Goal: Task Accomplishment & Management: Use online tool/utility

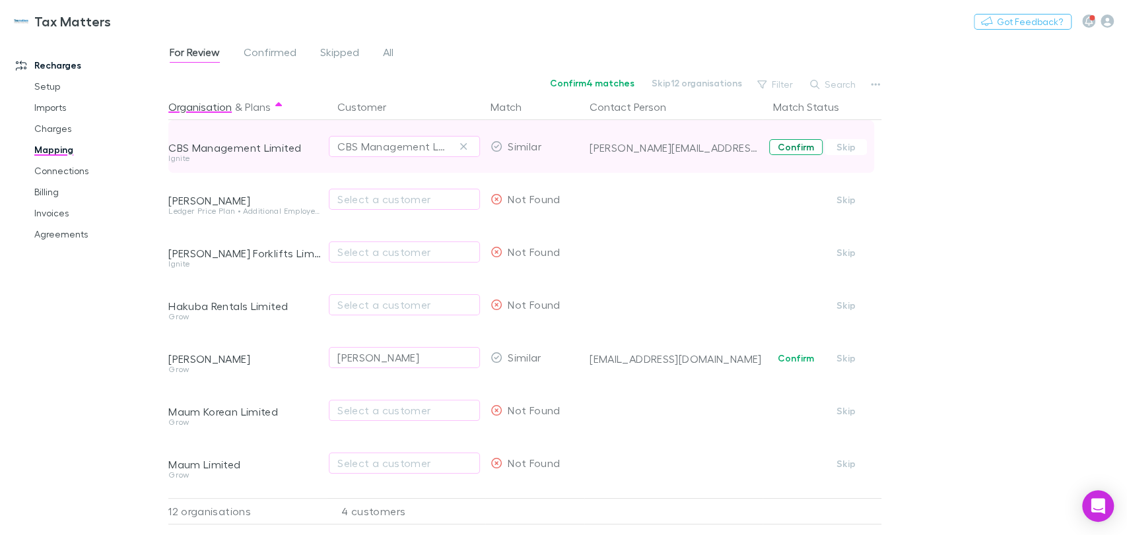
click at [801, 145] on button "Confirm" at bounding box center [795, 147] width 53 height 16
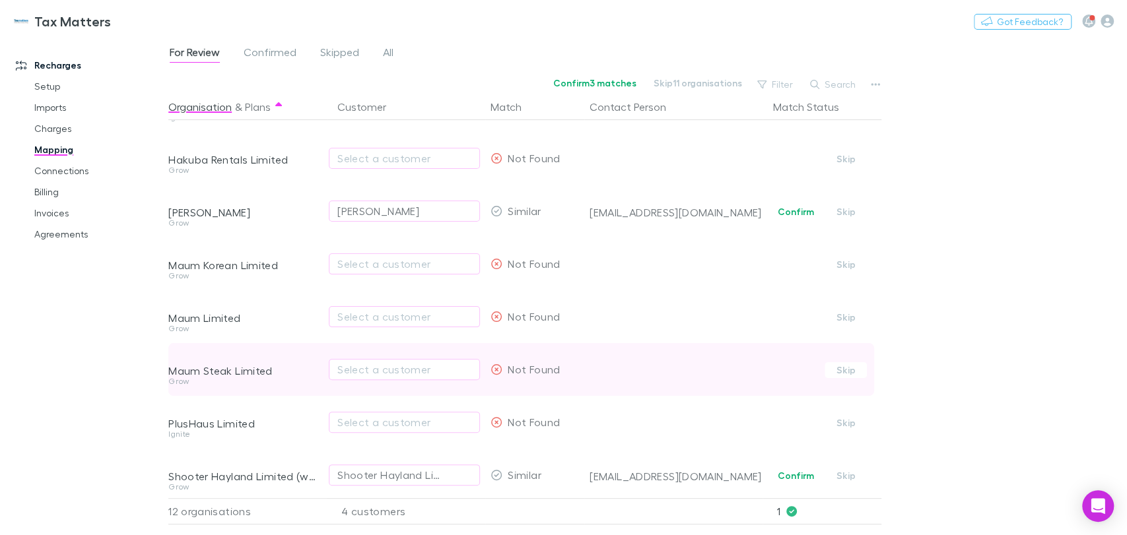
scroll to position [269, 0]
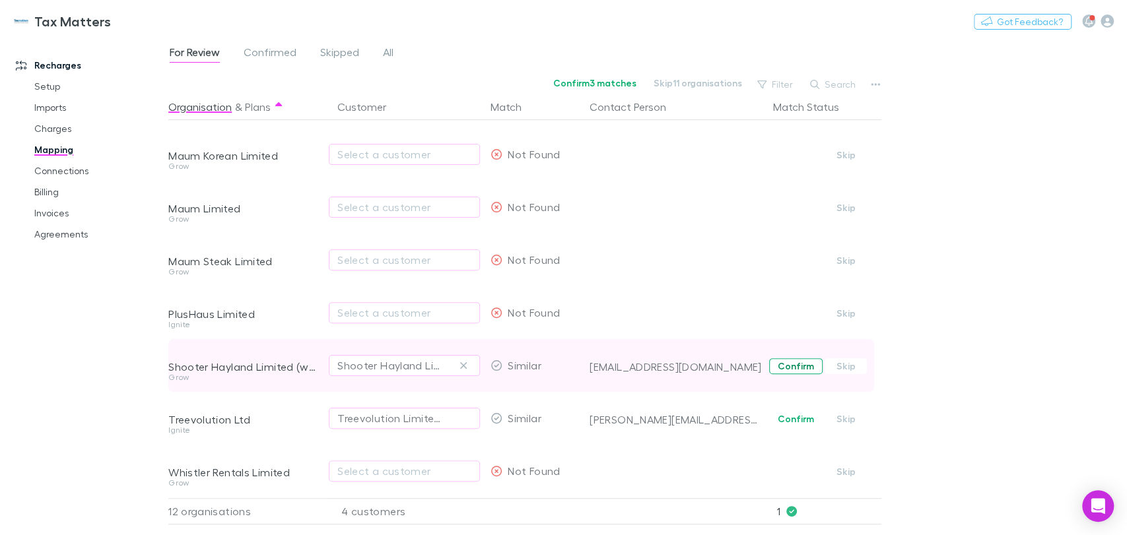
click at [790, 358] on button "Confirm" at bounding box center [795, 366] width 53 height 16
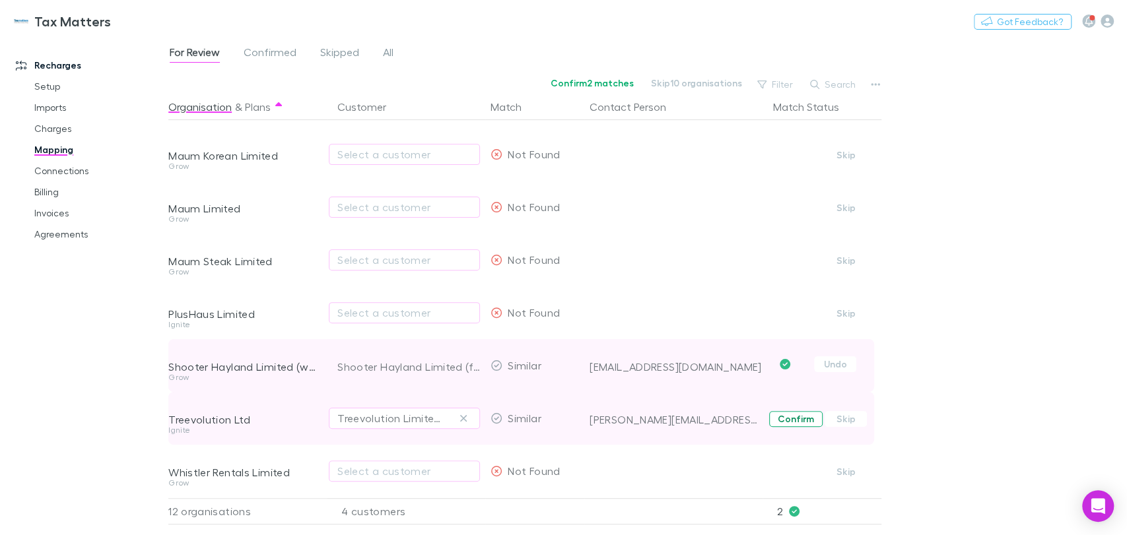
click at [793, 411] on button "Confirm" at bounding box center [795, 419] width 53 height 16
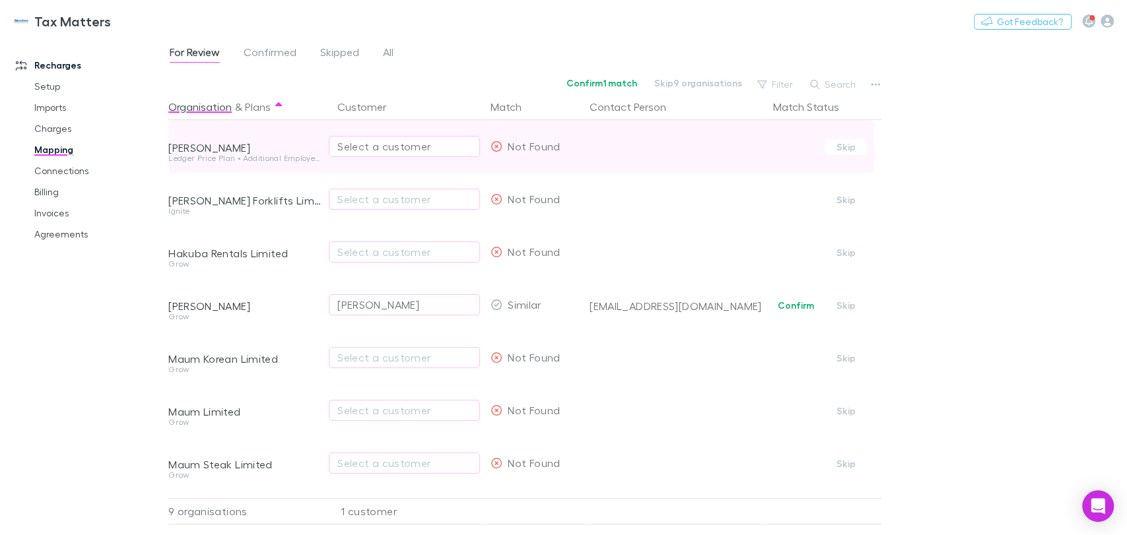
click at [397, 143] on div "Select a customer" at bounding box center [404, 147] width 134 height 16
type input "*******"
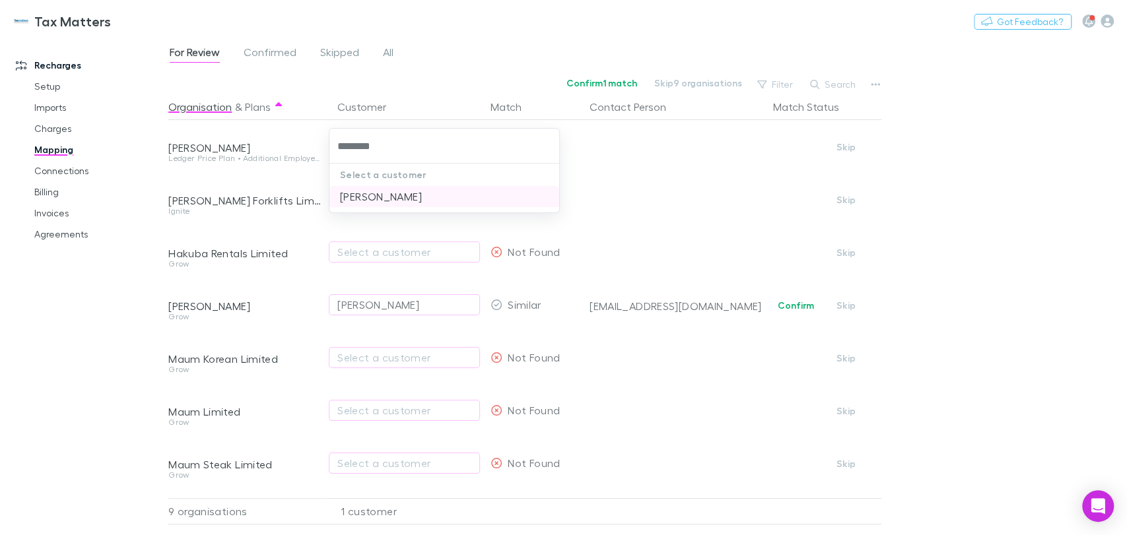
click at [414, 200] on li "Deborah Elizabeth Smithson" at bounding box center [444, 196] width 230 height 21
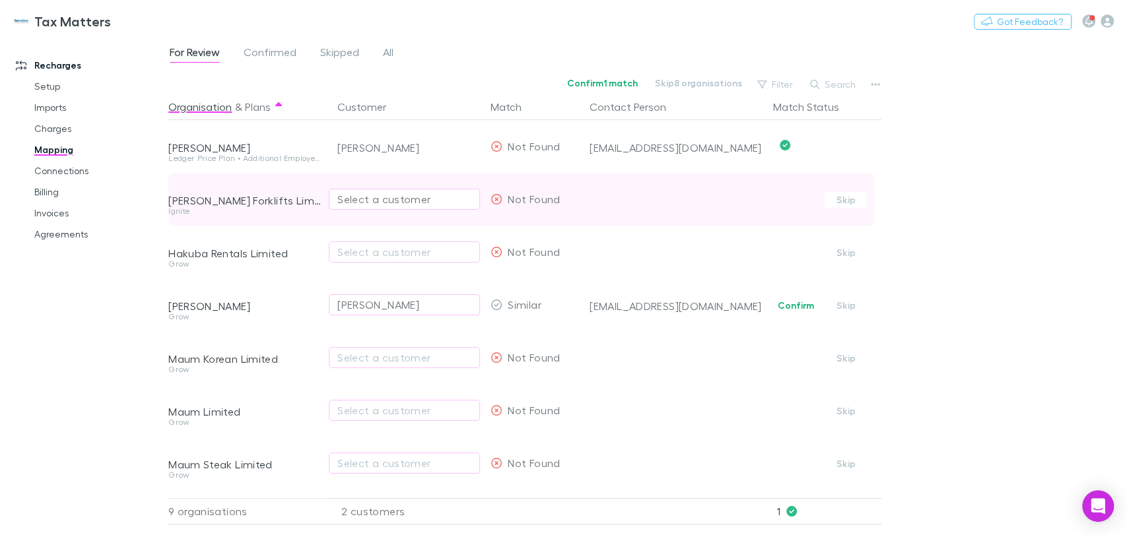
click at [366, 200] on div "Select a customer" at bounding box center [404, 199] width 134 height 16
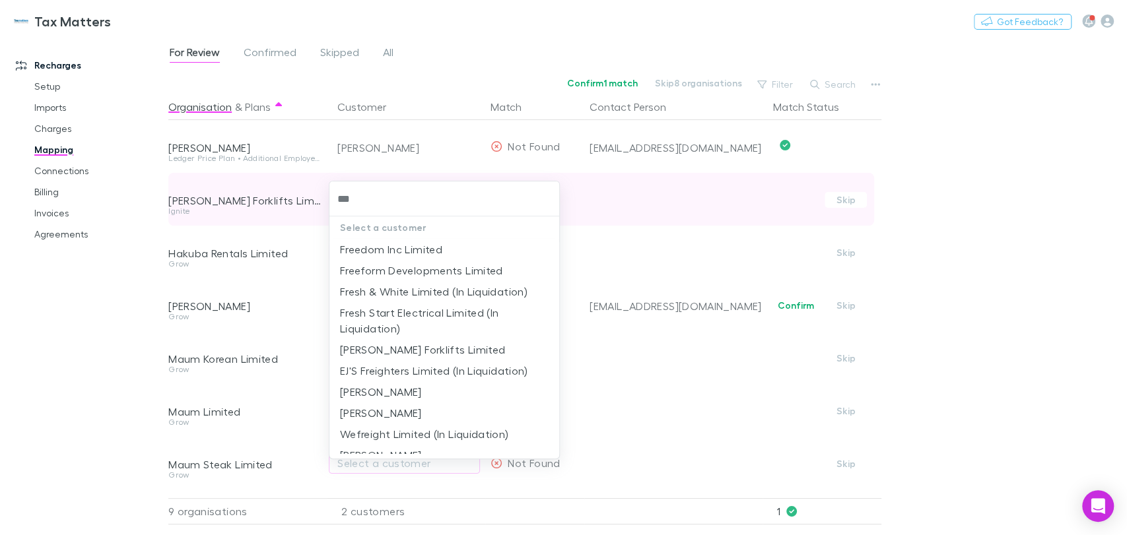
type input "****"
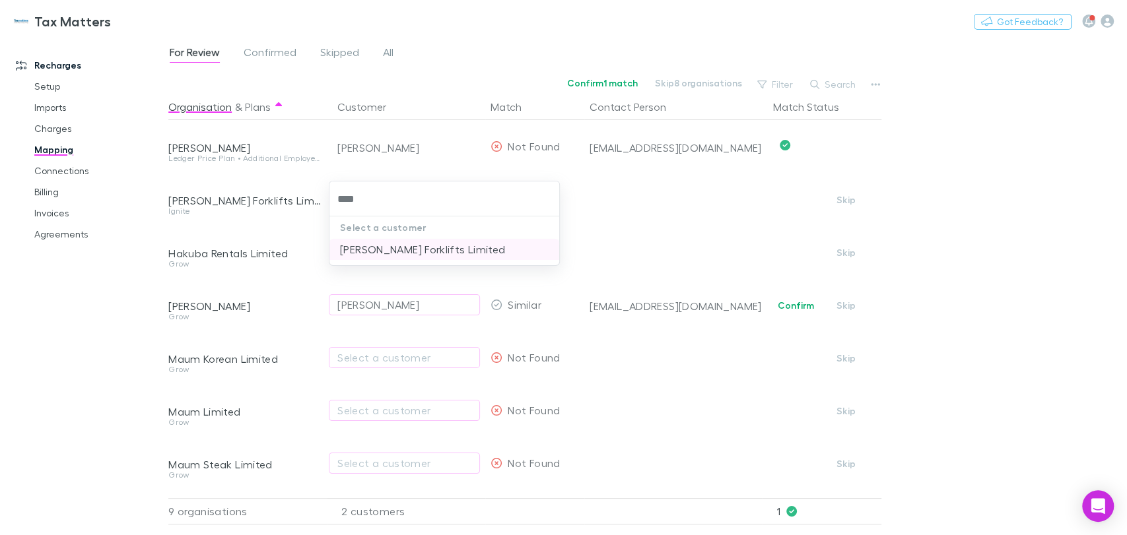
click at [370, 251] on li "[PERSON_NAME] Forklifts Limited" at bounding box center [444, 249] width 230 height 21
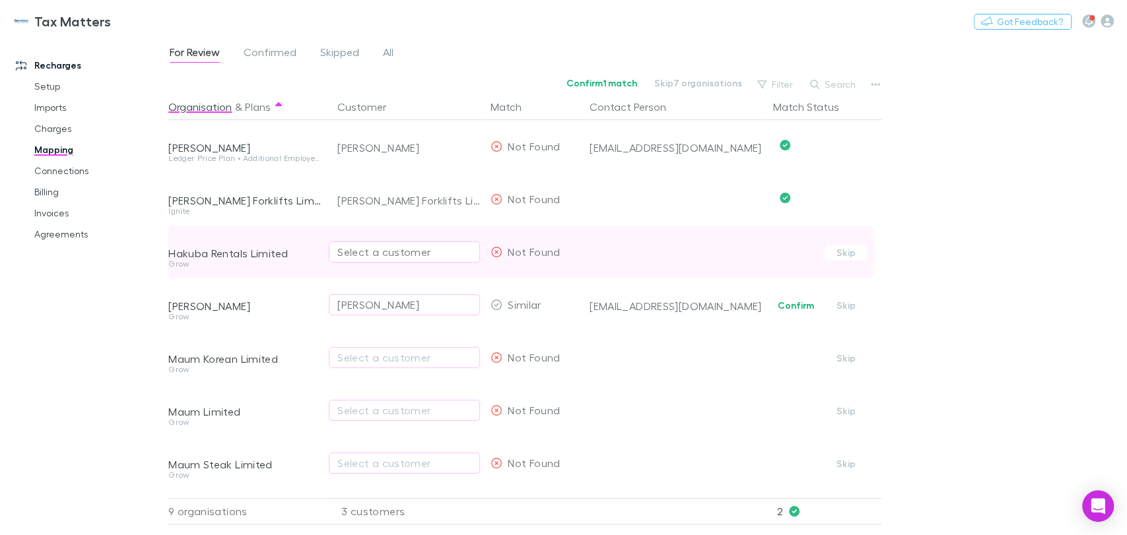
click at [371, 256] on div "Select a customer" at bounding box center [404, 252] width 134 height 16
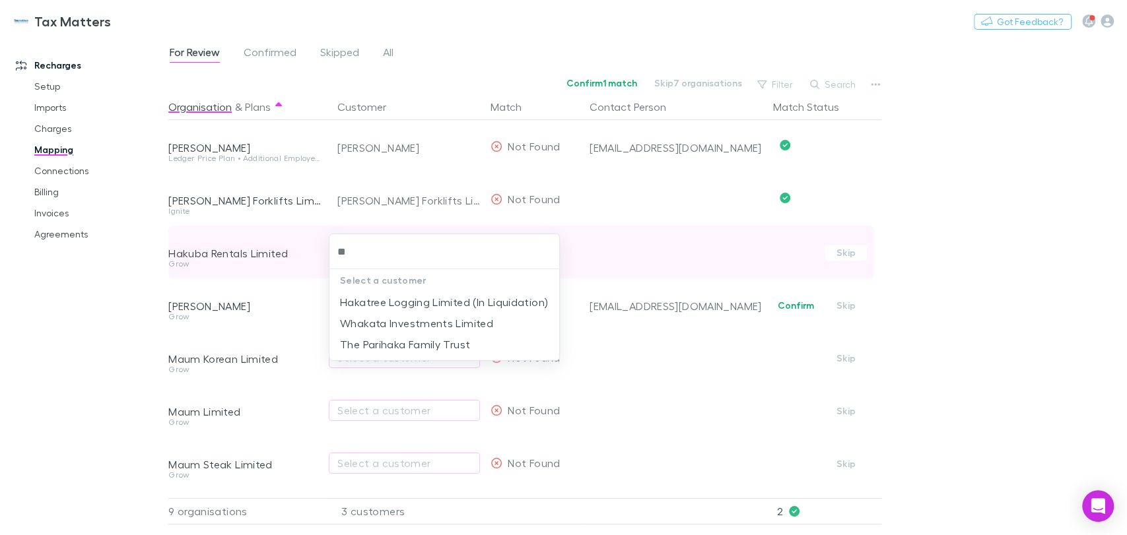
type input "*"
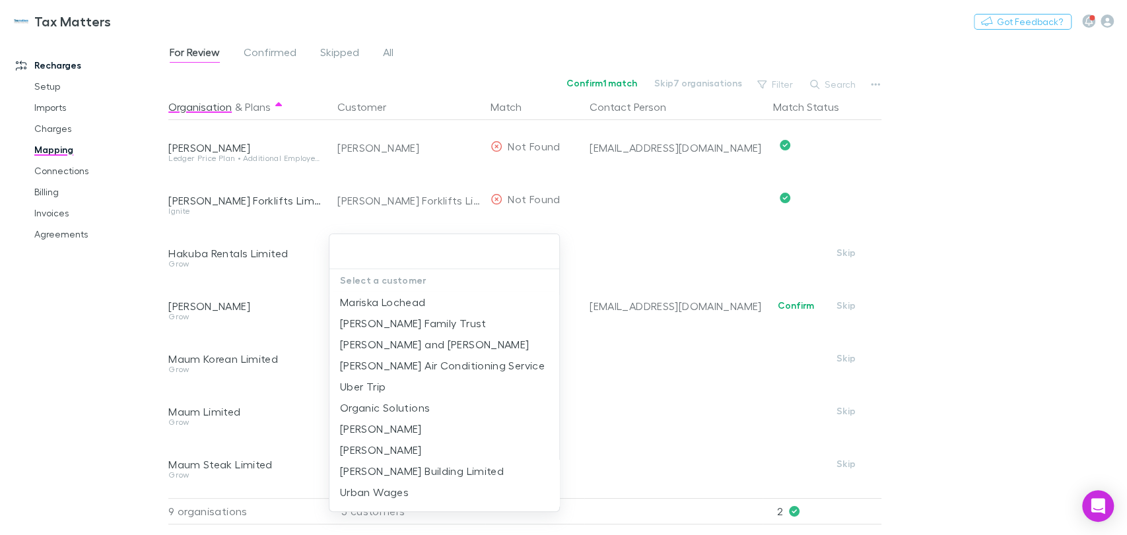
click at [978, 222] on div at bounding box center [563, 267] width 1127 height 535
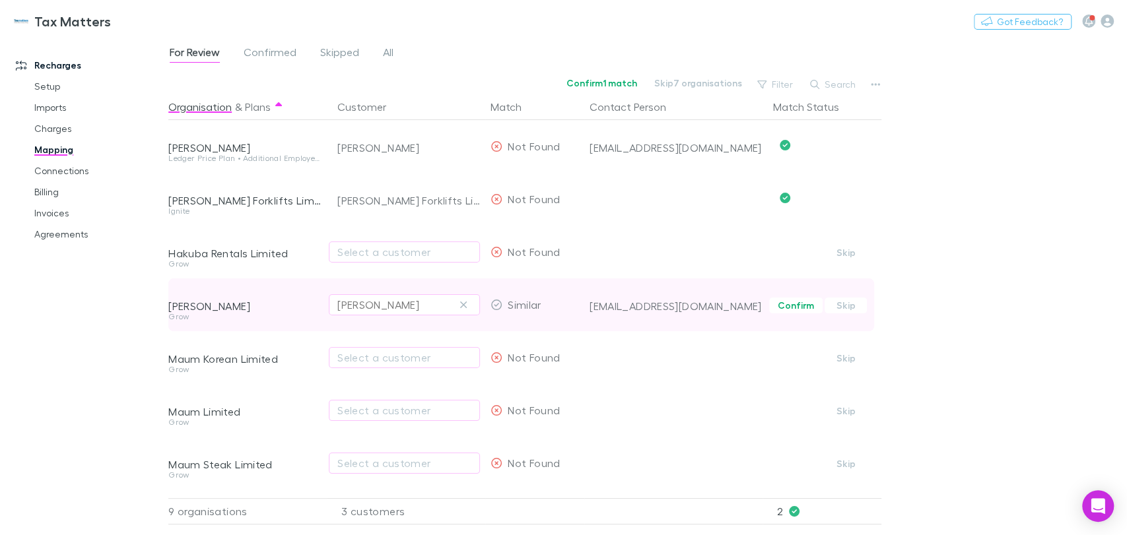
click at [402, 305] on div "Lisa Mitchell" at bounding box center [404, 305] width 134 height 16
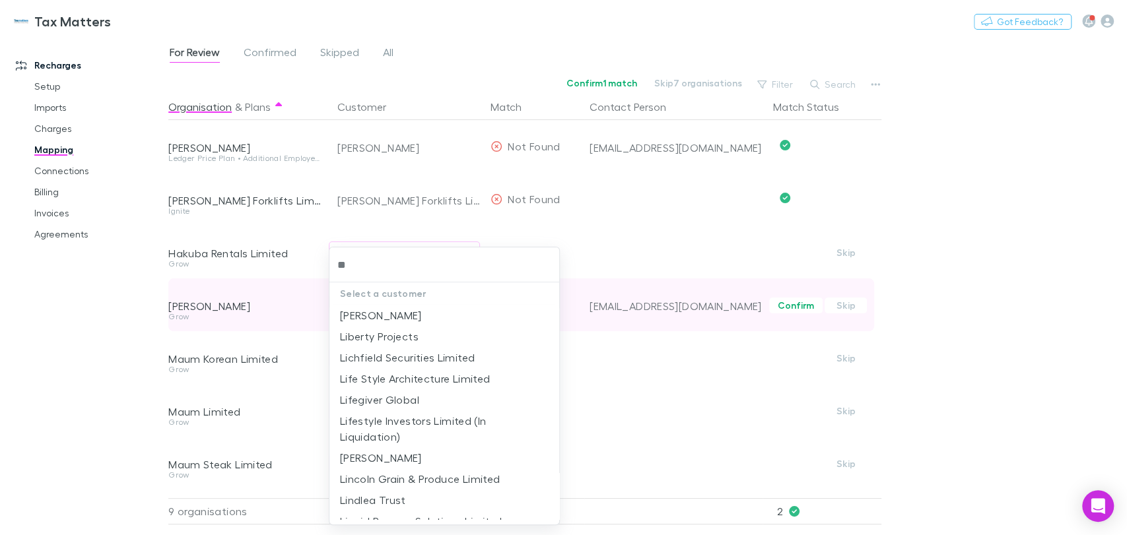
type input "*"
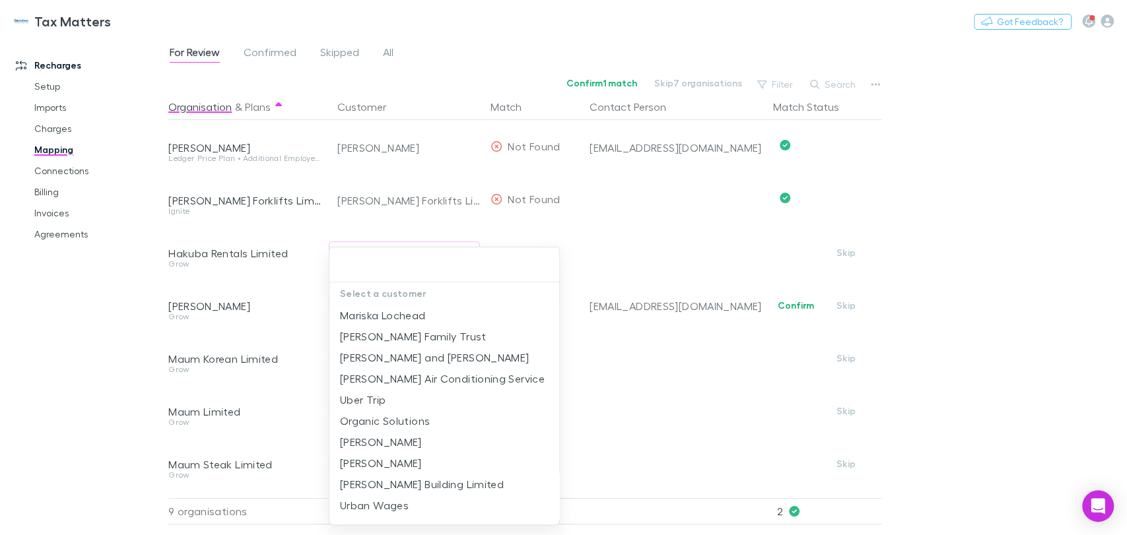
click at [1020, 284] on div at bounding box center [563, 267] width 1127 height 535
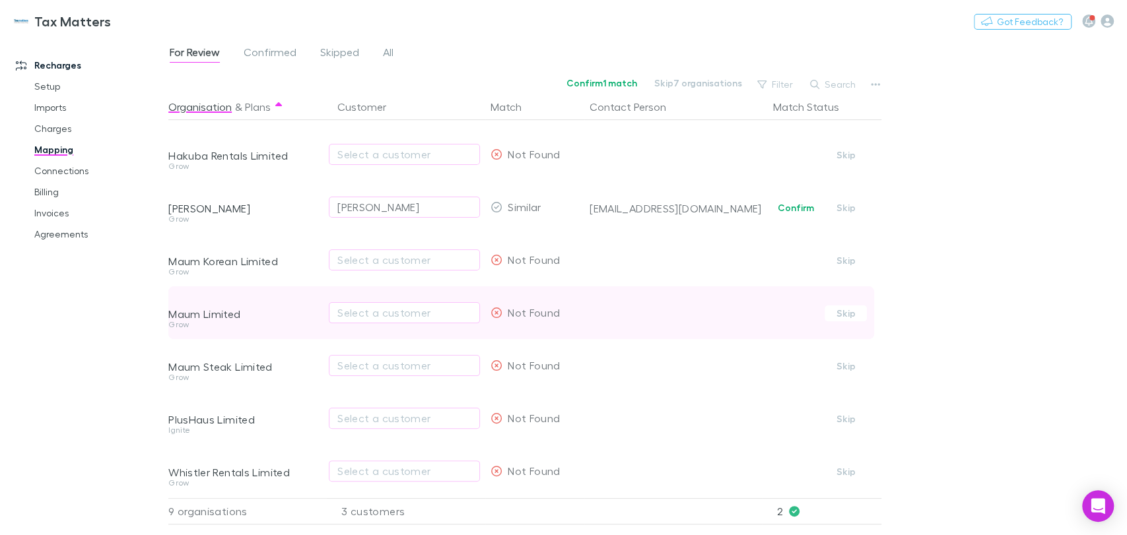
scroll to position [110, 0]
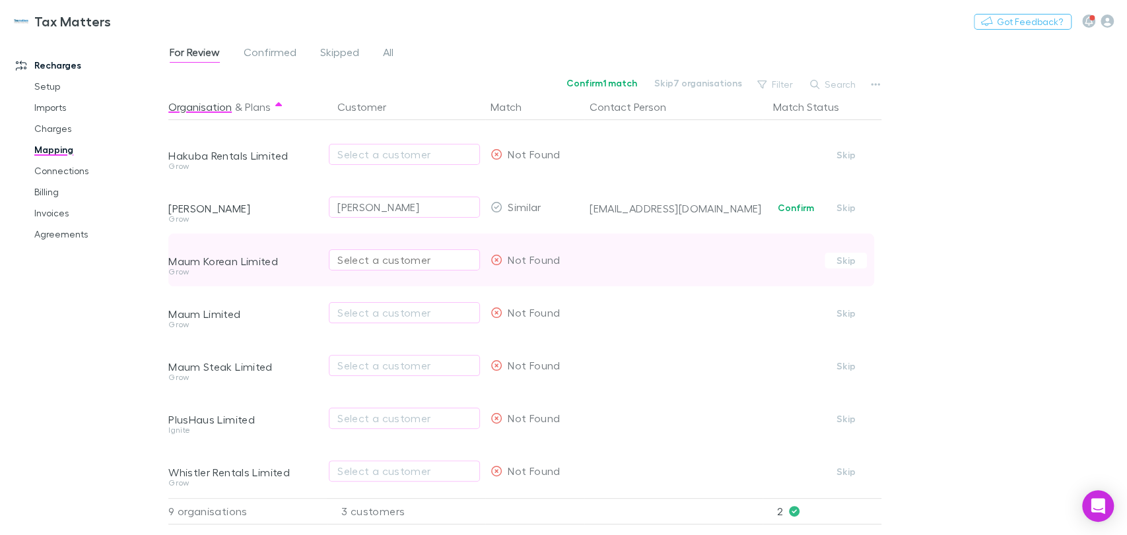
click at [369, 252] on div "Select a customer" at bounding box center [404, 260] width 134 height 16
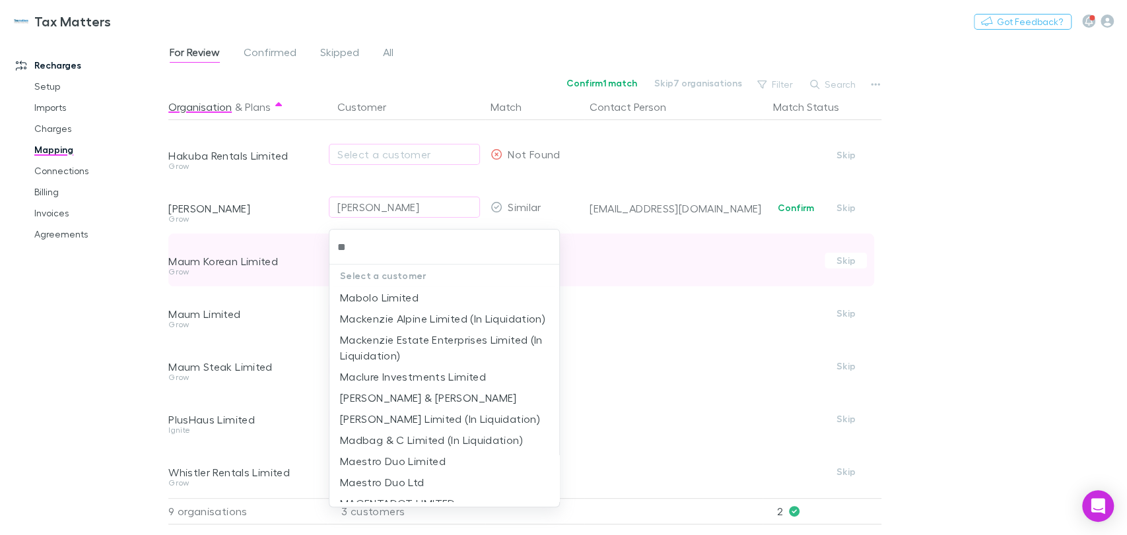
type input "*"
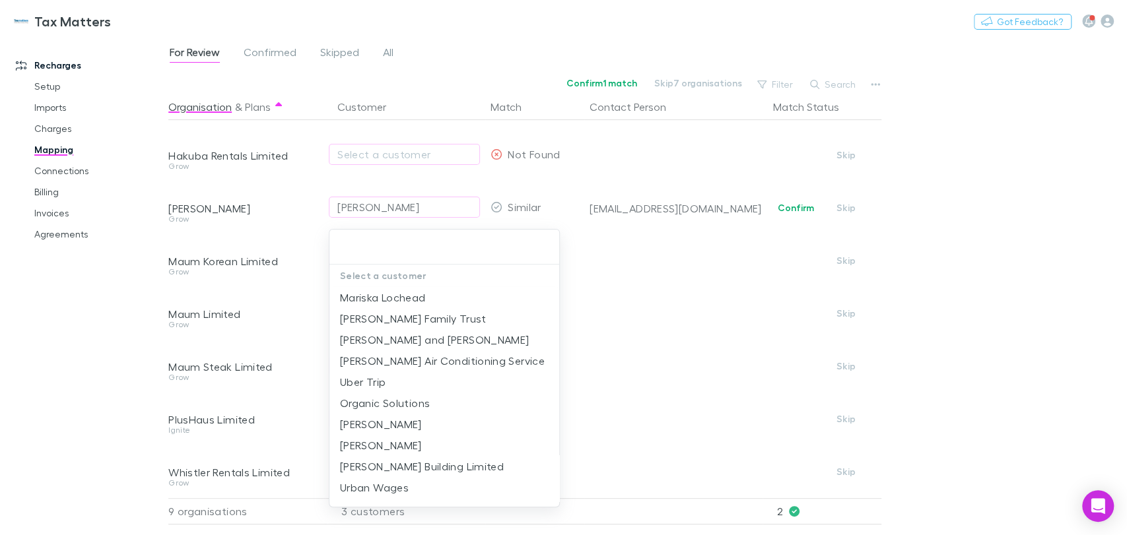
click at [1054, 201] on div at bounding box center [563, 267] width 1127 height 535
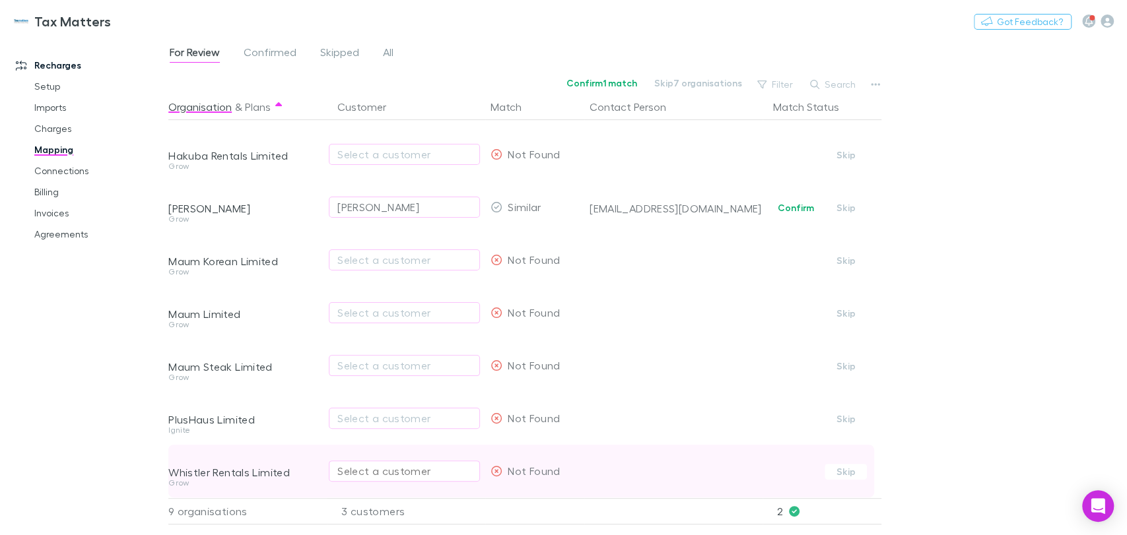
click at [403, 463] on div "Select a customer" at bounding box center [404, 471] width 134 height 16
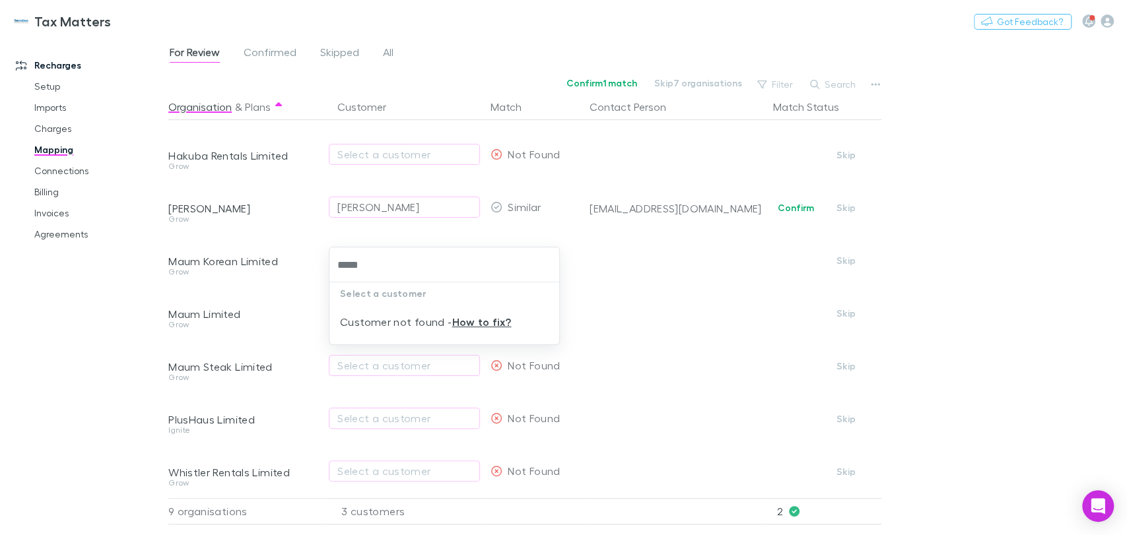
type input "*****"
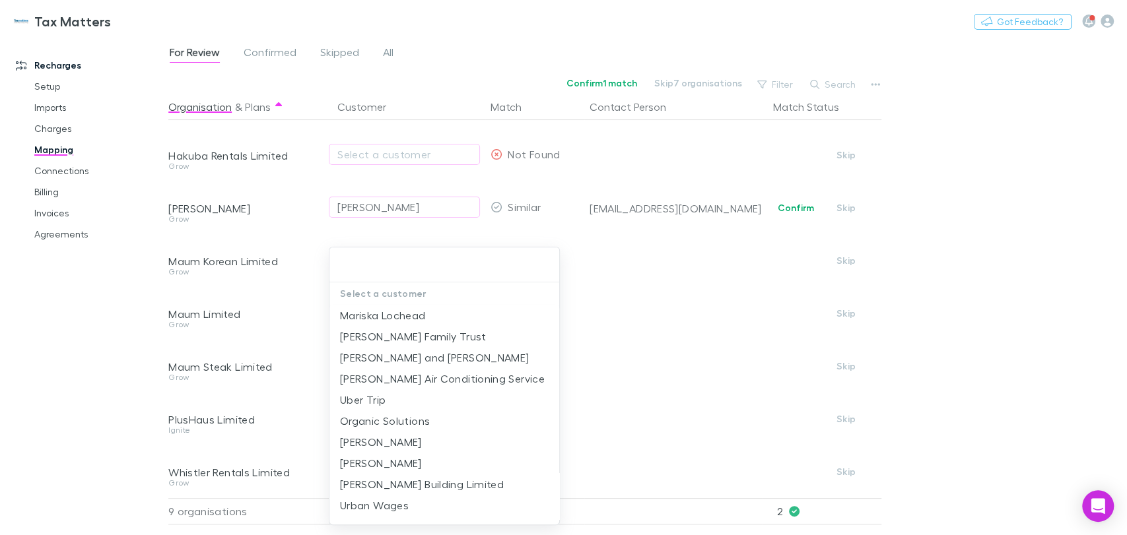
click at [929, 251] on div at bounding box center [563, 267] width 1127 height 535
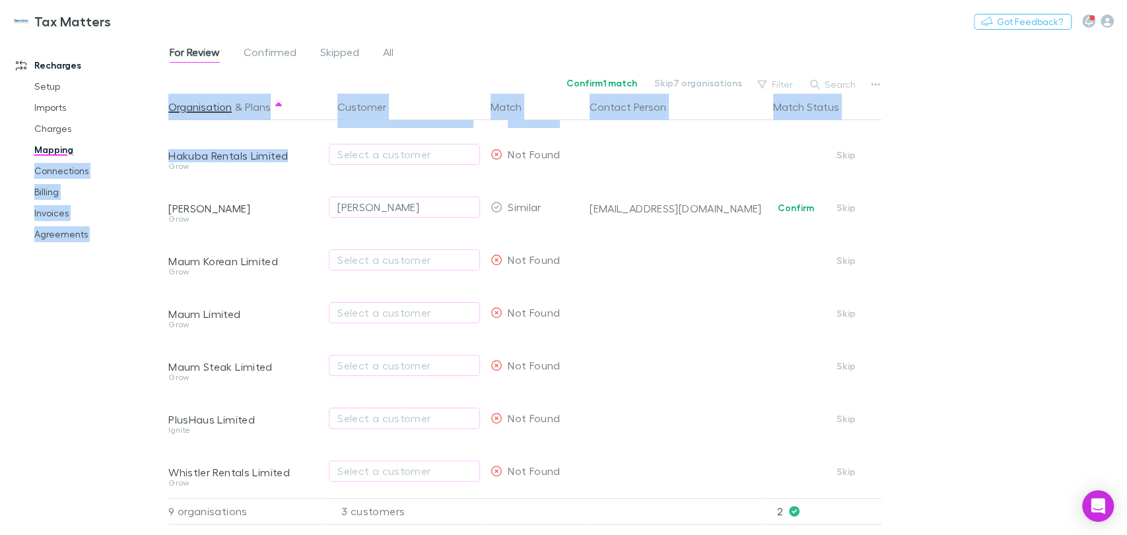
drag, startPoint x: 300, startPoint y: 145, endPoint x: 158, endPoint y: 149, distance: 142.0
click at [158, 149] on div "Recharges Setup Imports Charges Mapping Connections Billing Invoices Agreements…" at bounding box center [563, 286] width 1127 height 498
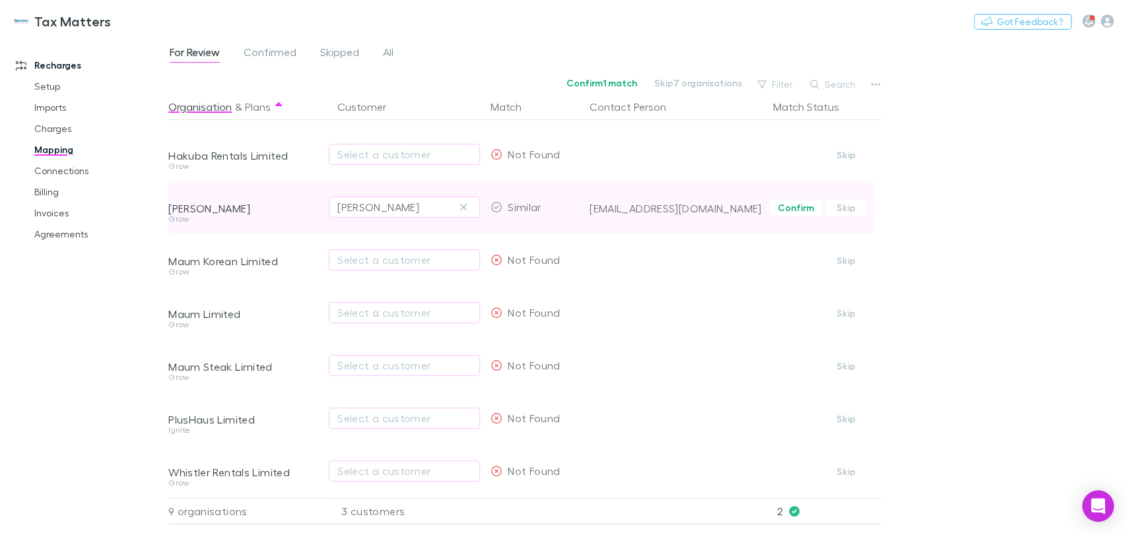
click at [287, 181] on div "[PERSON_NAME]" at bounding box center [244, 198] width 153 height 34
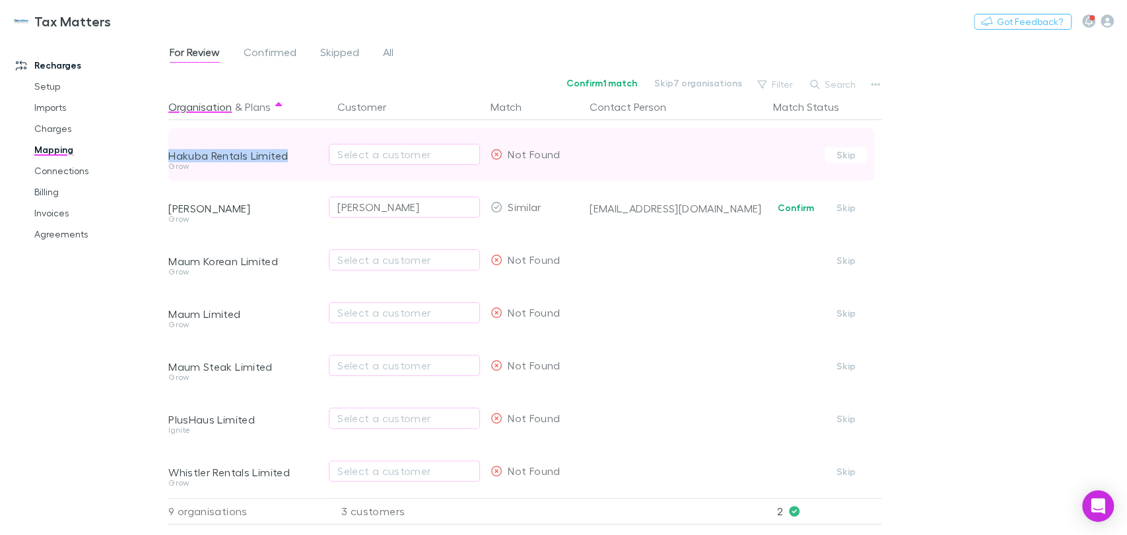
drag, startPoint x: 283, startPoint y: 147, endPoint x: 170, endPoint y: 148, distance: 112.9
click at [170, 149] on div "Hakuba Rentals Limited" at bounding box center [244, 155] width 153 height 13
copy div "Hakuba Rentals Limited"
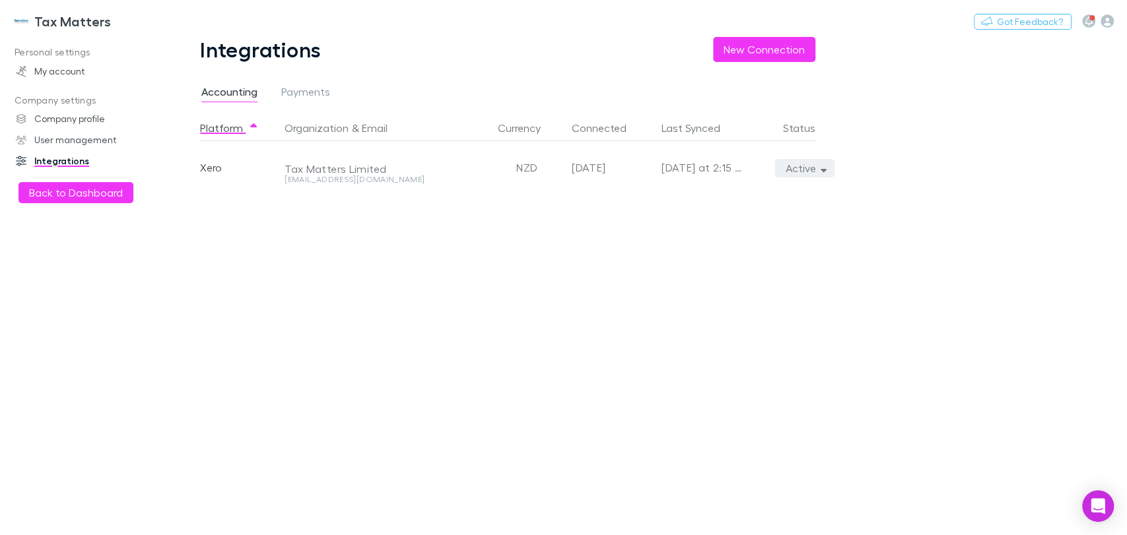
click at [822, 172] on icon "button" at bounding box center [823, 168] width 6 height 9
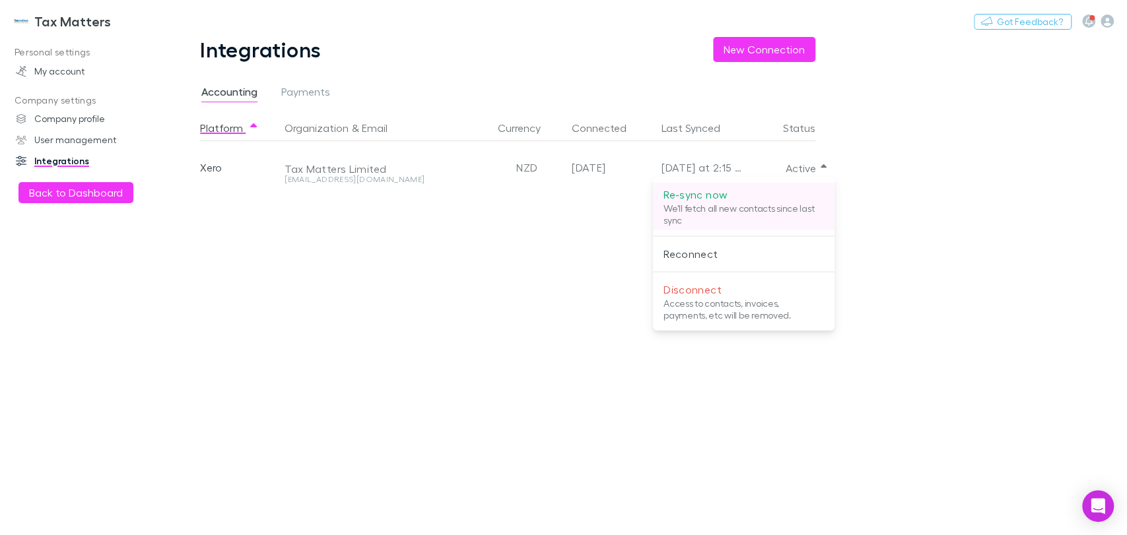
click at [717, 196] on p "Re-sync now" at bounding box center [743, 195] width 160 height 16
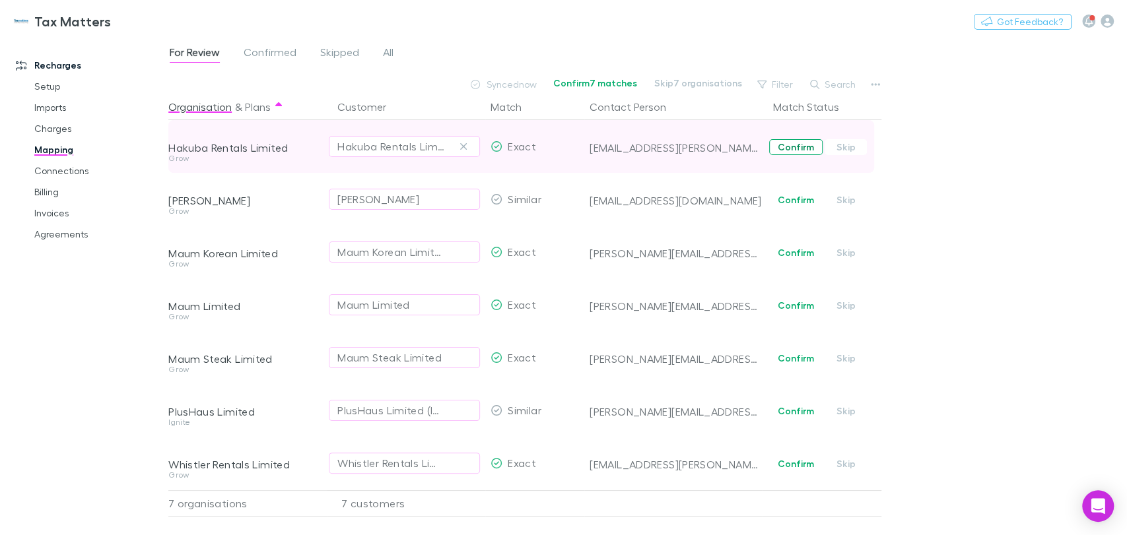
click at [793, 147] on button "Confirm" at bounding box center [795, 147] width 53 height 16
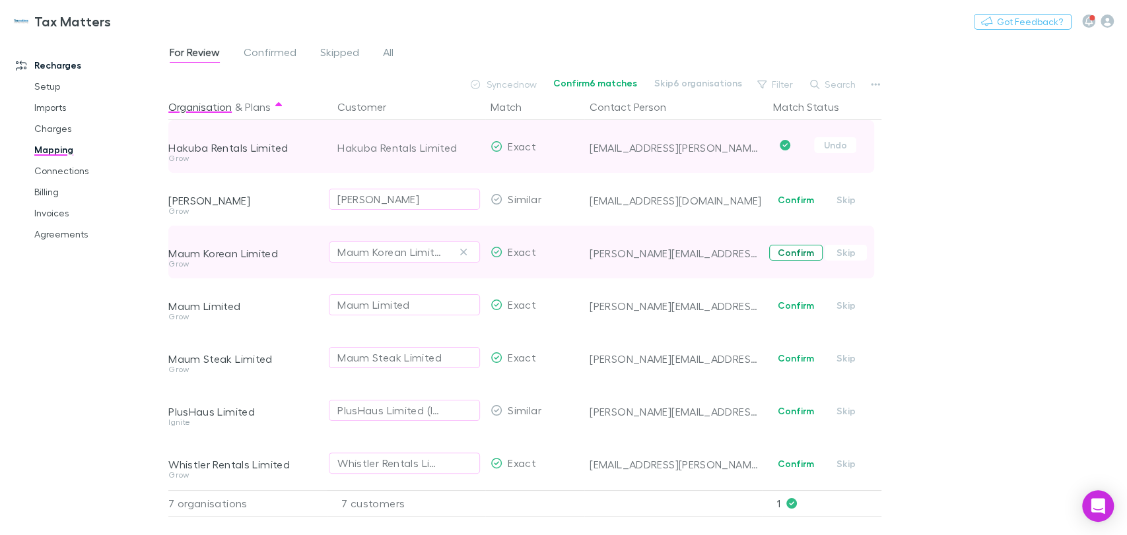
click at [799, 248] on button "Confirm" at bounding box center [795, 253] width 53 height 16
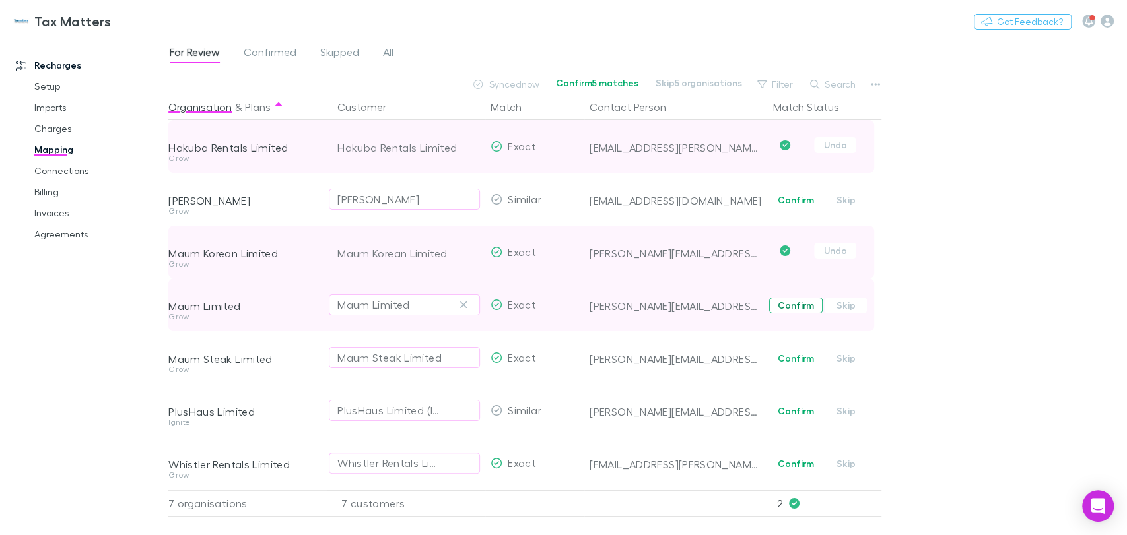
click at [790, 306] on button "Confirm" at bounding box center [795, 306] width 53 height 16
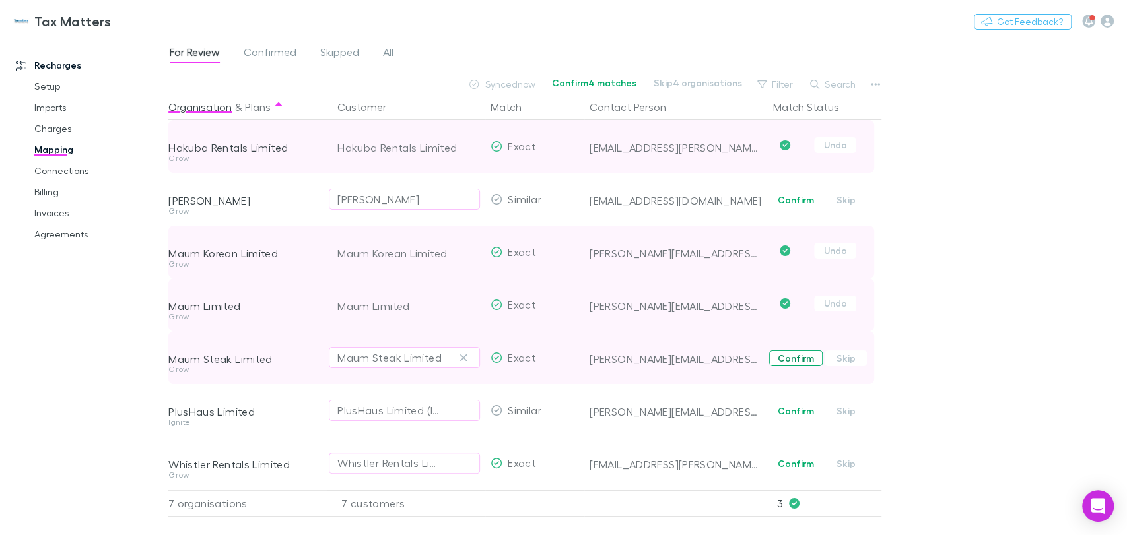
click at [803, 358] on button "Confirm" at bounding box center [795, 358] width 53 height 16
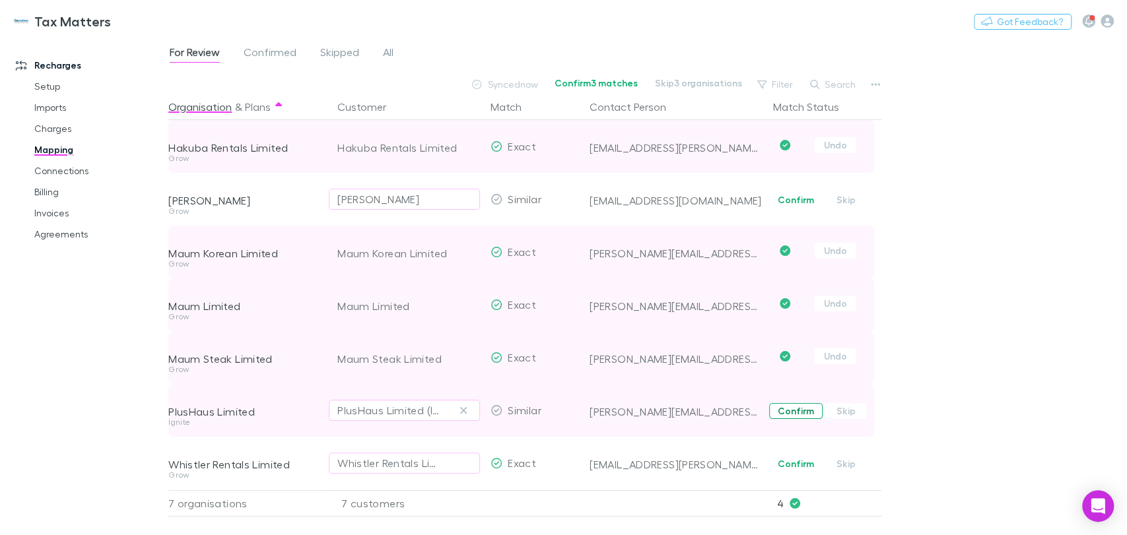
click at [790, 409] on button "Confirm" at bounding box center [795, 411] width 53 height 16
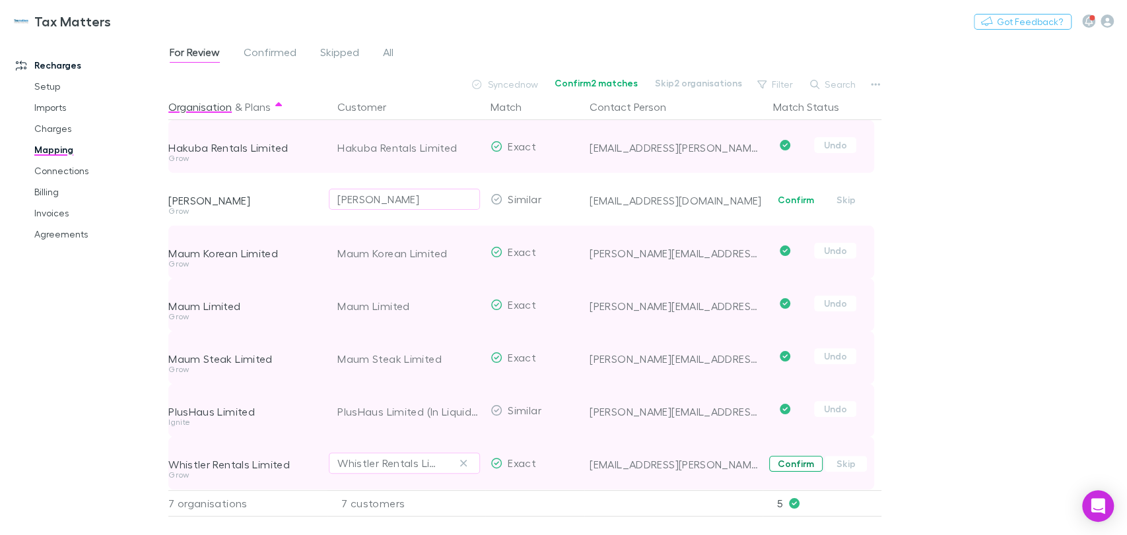
click at [789, 461] on button "Confirm" at bounding box center [795, 464] width 53 height 16
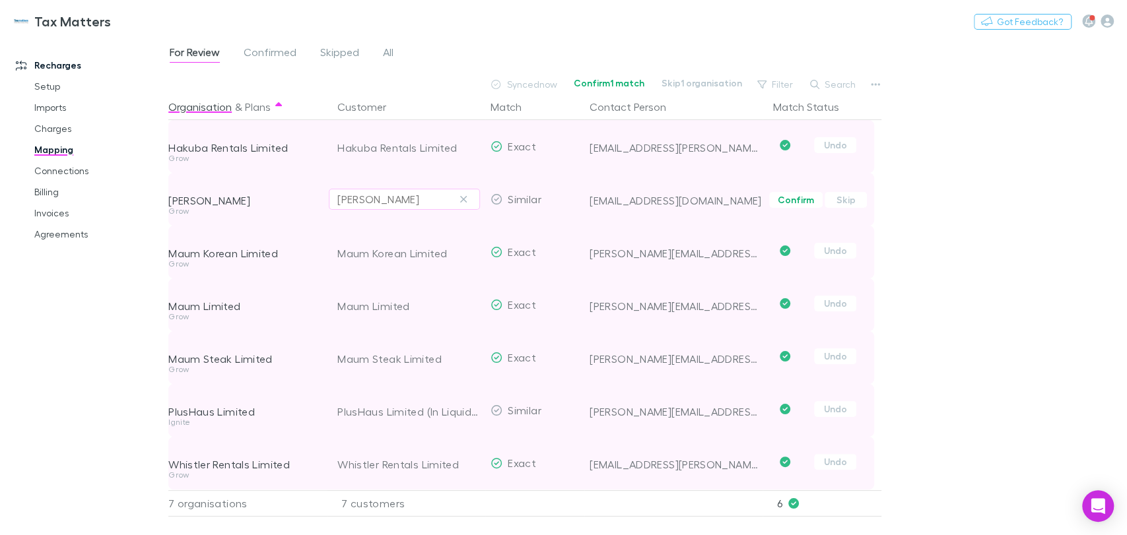
click at [420, 203] on div "Lisa Mitchell" at bounding box center [404, 199] width 134 height 16
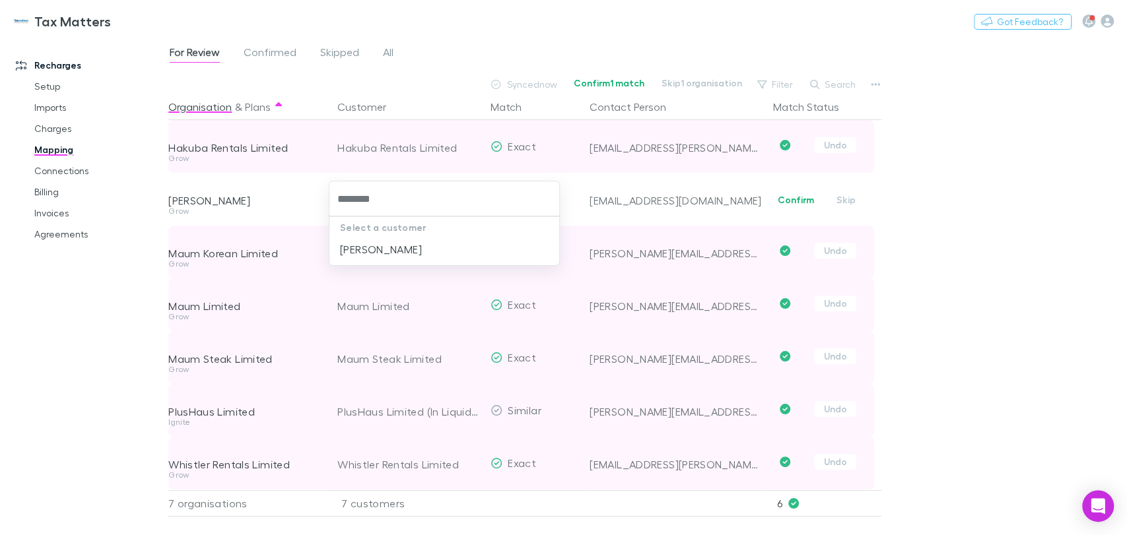
type input "*********"
click at [391, 255] on li "lisa williams" at bounding box center [444, 249] width 230 height 21
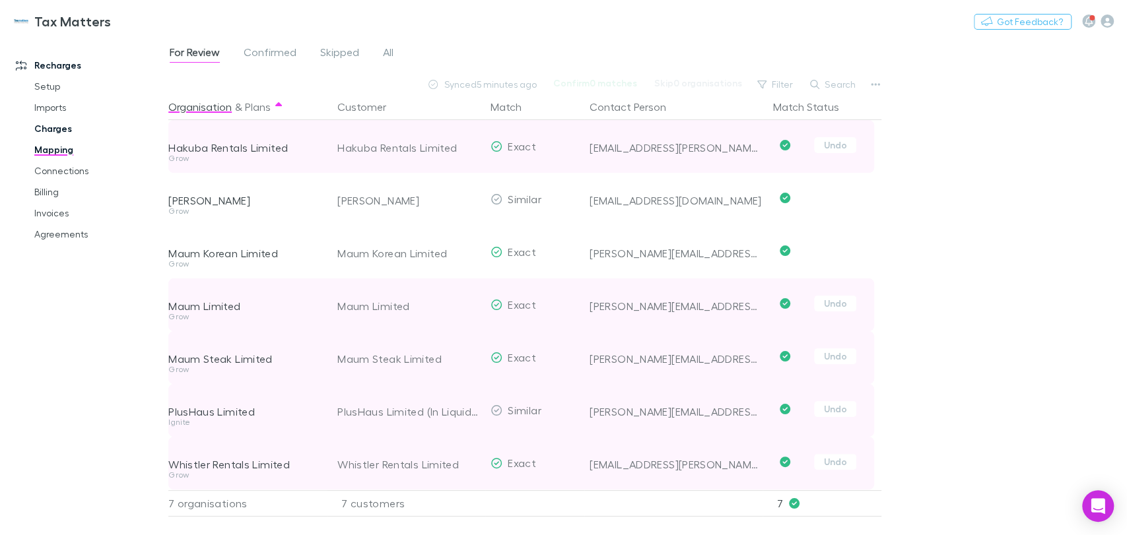
click at [57, 123] on link "Charges" at bounding box center [99, 128] width 157 height 21
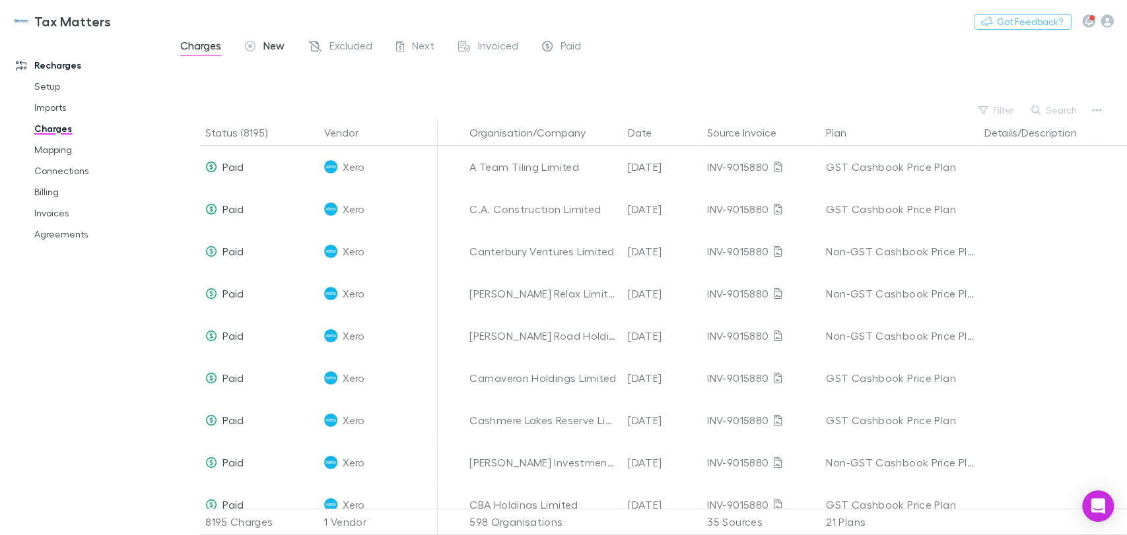
click at [272, 42] on span "New" at bounding box center [273, 47] width 21 height 17
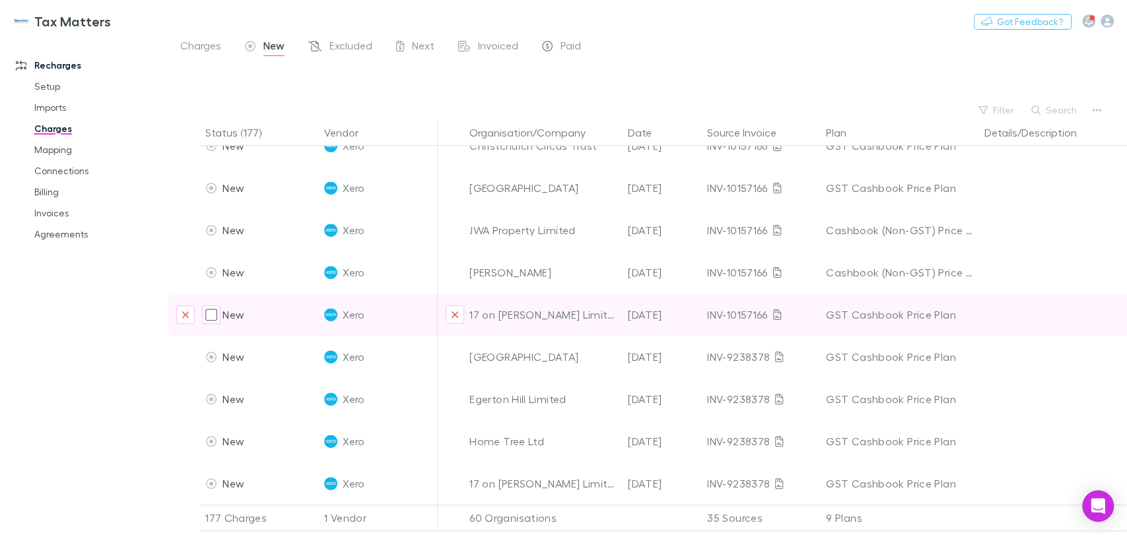
scroll to position [7129, 0]
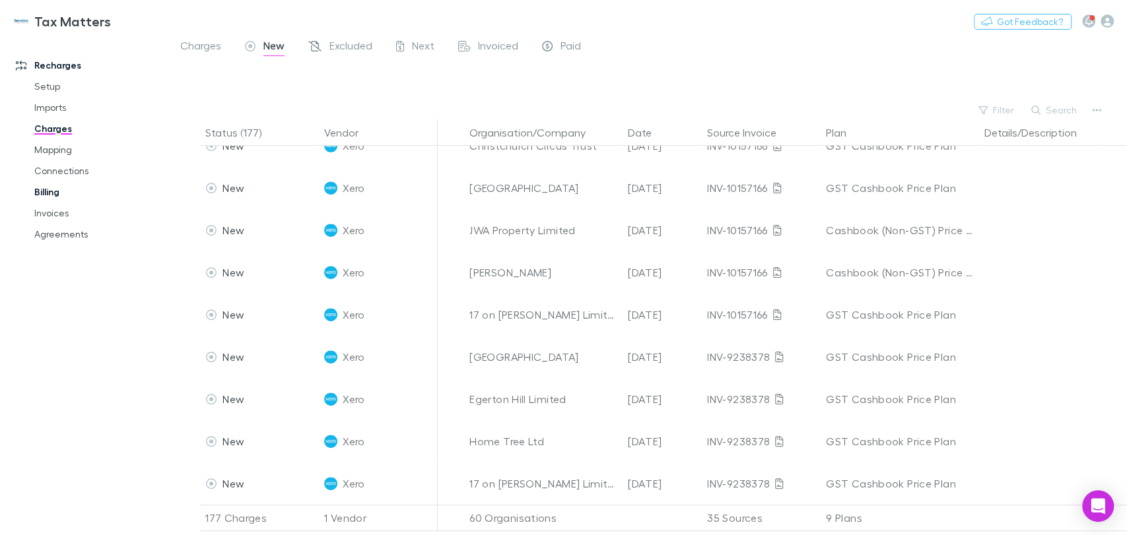
click at [42, 188] on link "Billing" at bounding box center [99, 191] width 157 height 21
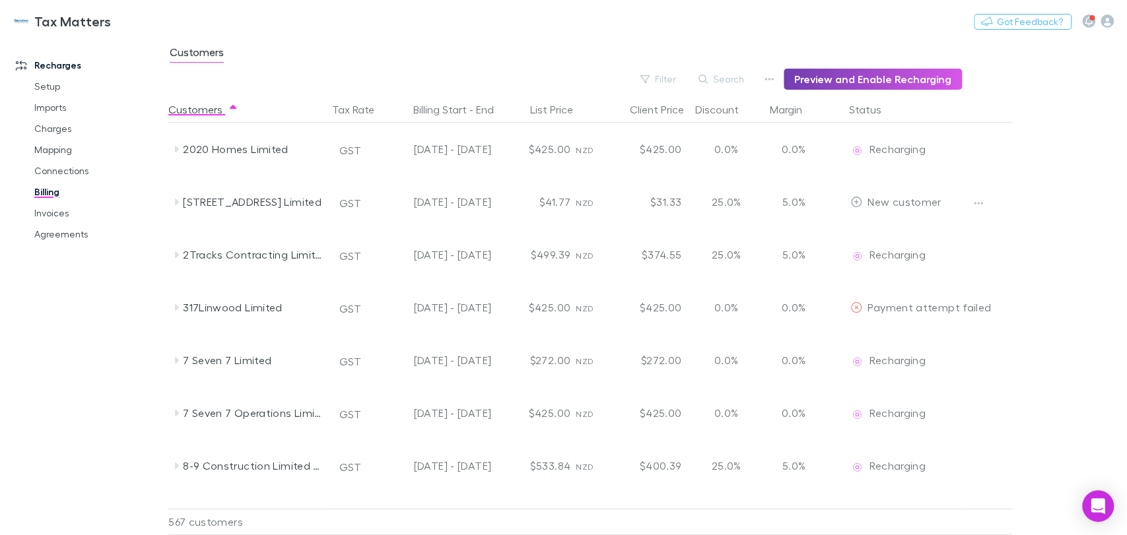
click at [848, 82] on button "Preview and Enable Recharging" at bounding box center [872, 79] width 178 height 21
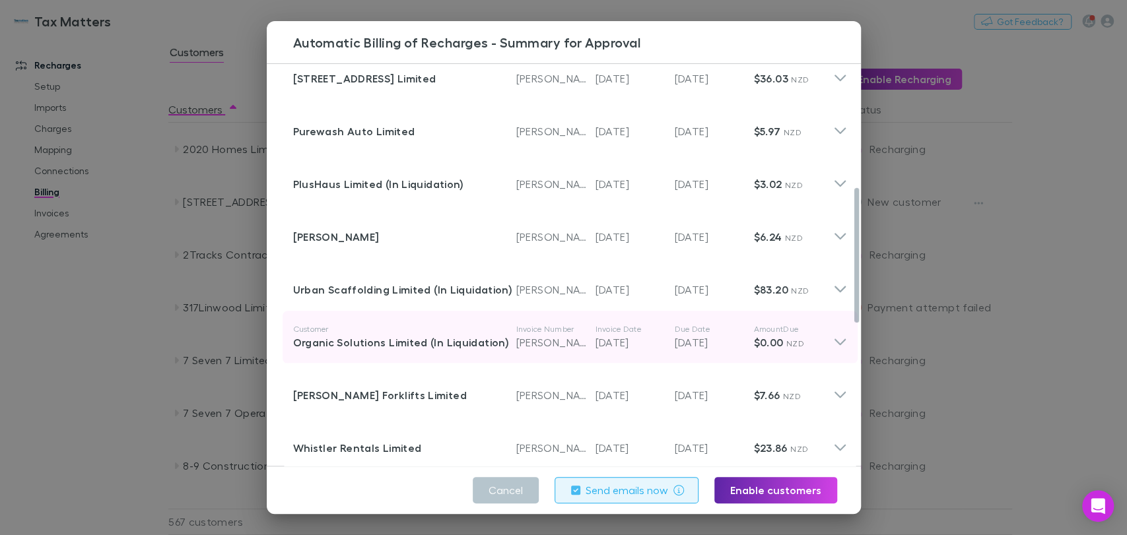
scroll to position [791, 0]
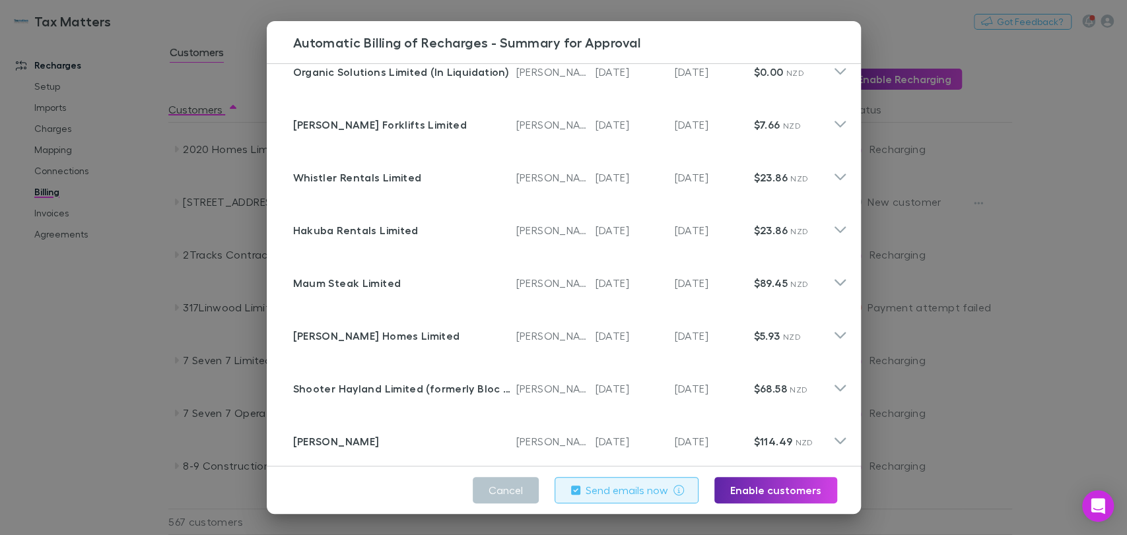
click at [612, 495] on label "Send emails now" at bounding box center [626, 490] width 82 height 16
click at [797, 488] on button "Enable customers" at bounding box center [775, 490] width 123 height 26
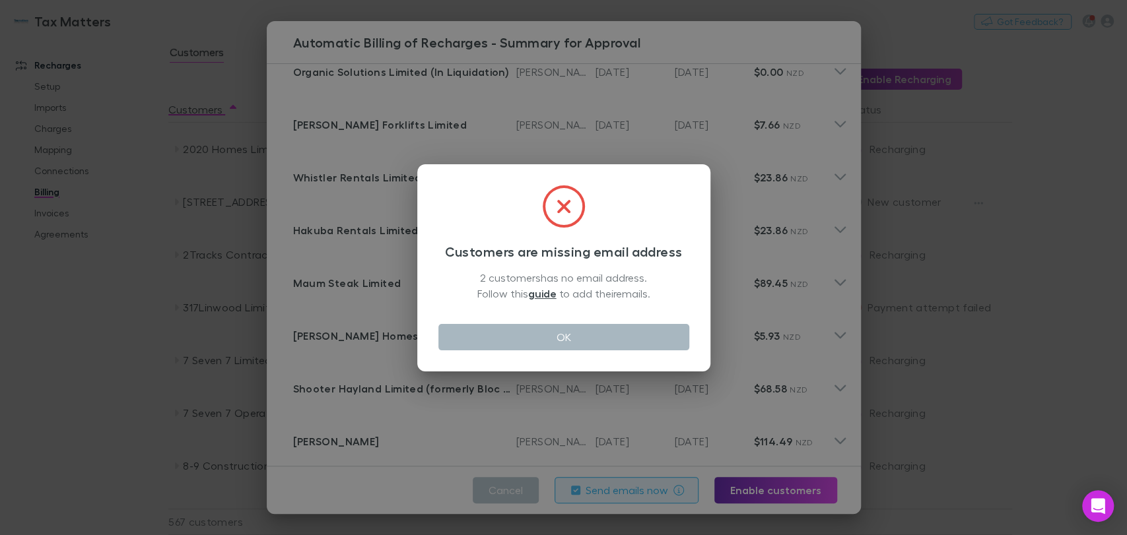
click at [560, 335] on button "OK" at bounding box center [563, 337] width 251 height 26
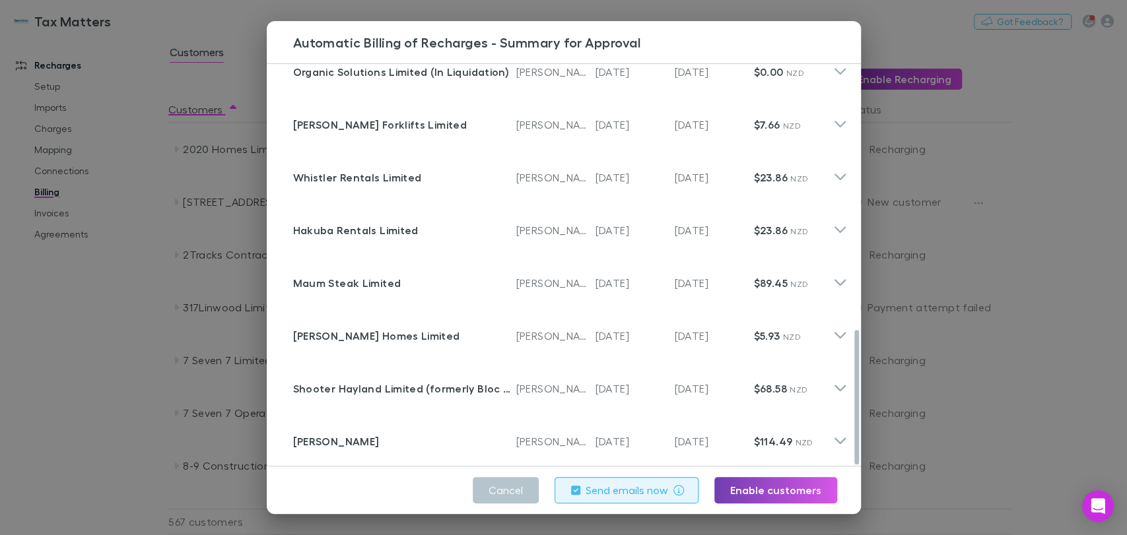
click at [764, 484] on button "Enable customers" at bounding box center [775, 490] width 123 height 26
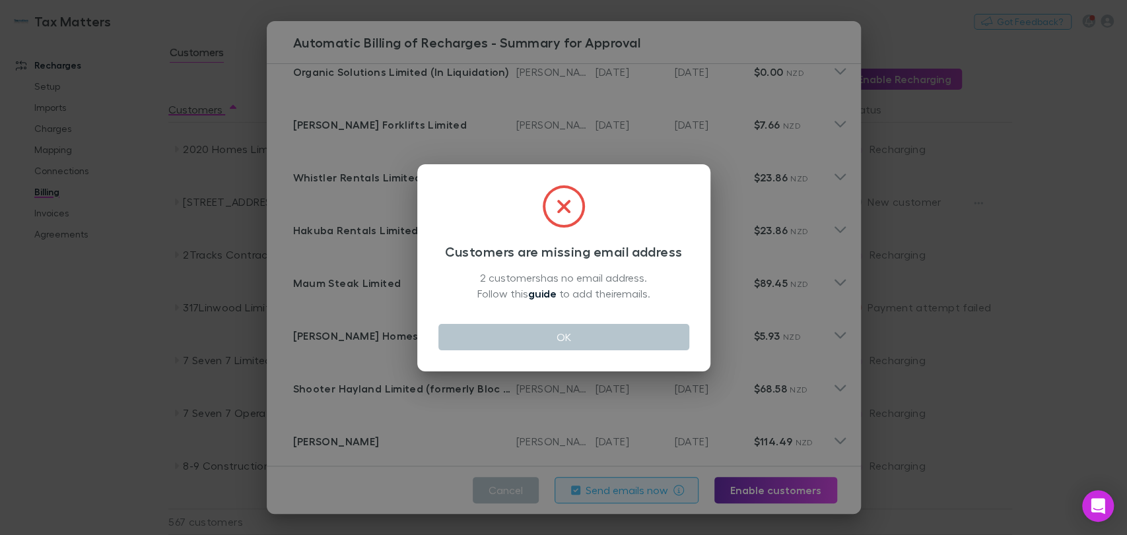
click at [547, 293] on link "guide" at bounding box center [542, 293] width 28 height 13
click at [592, 342] on button "OK" at bounding box center [563, 337] width 251 height 26
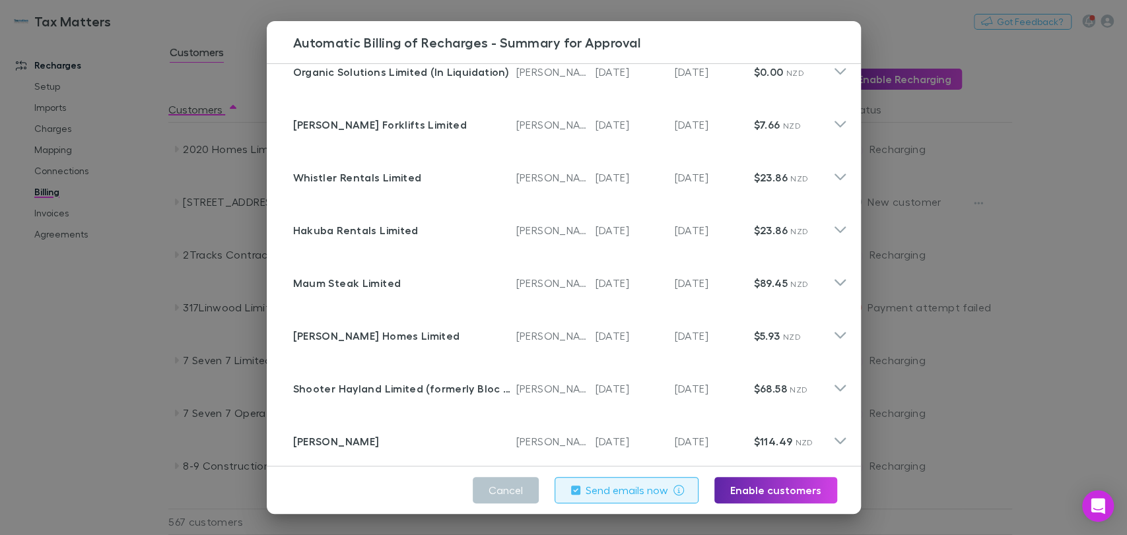
click at [155, 216] on div "Automatic Billing of Recharges - Summary for Approval Customer CBS Management L…" at bounding box center [563, 267] width 1127 height 535
click at [502, 495] on div "$272.00" at bounding box center [535, 518] width 79 height 53
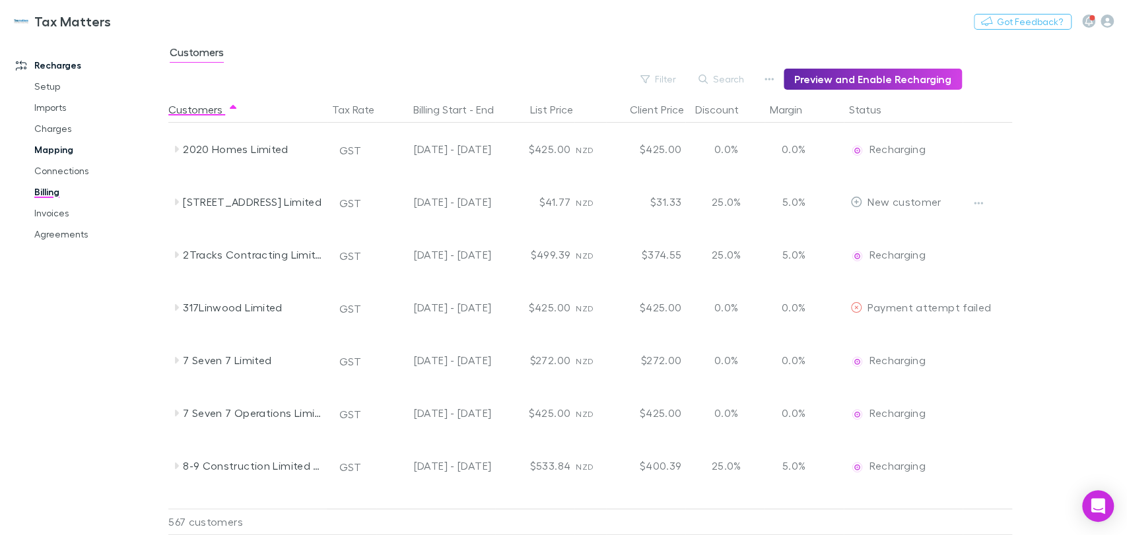
click at [59, 147] on link "Mapping" at bounding box center [99, 149] width 157 height 21
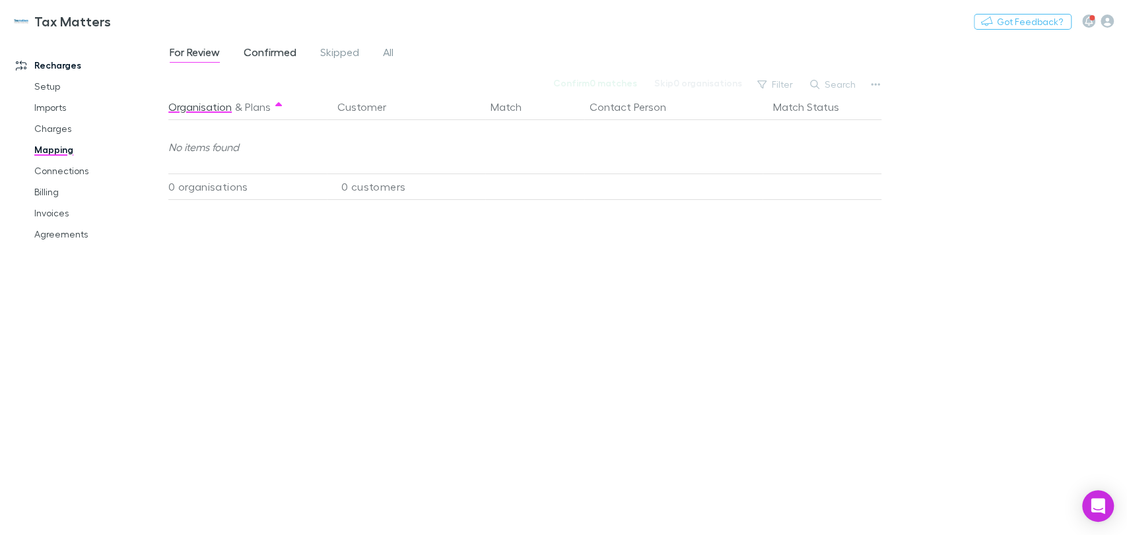
click at [270, 51] on span "Confirmed" at bounding box center [270, 54] width 53 height 17
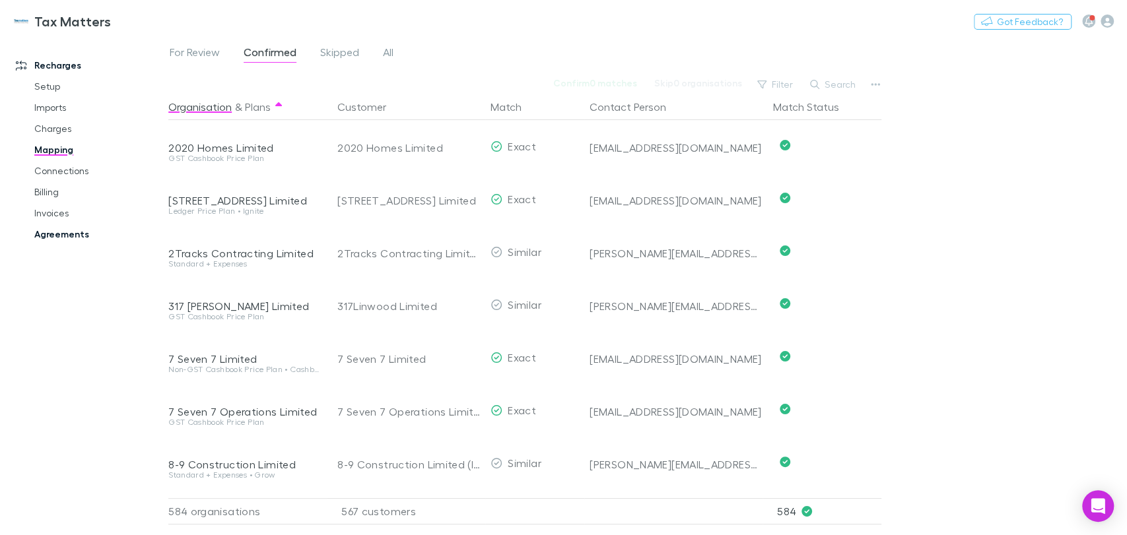
click at [61, 237] on link "Agreements" at bounding box center [99, 234] width 157 height 21
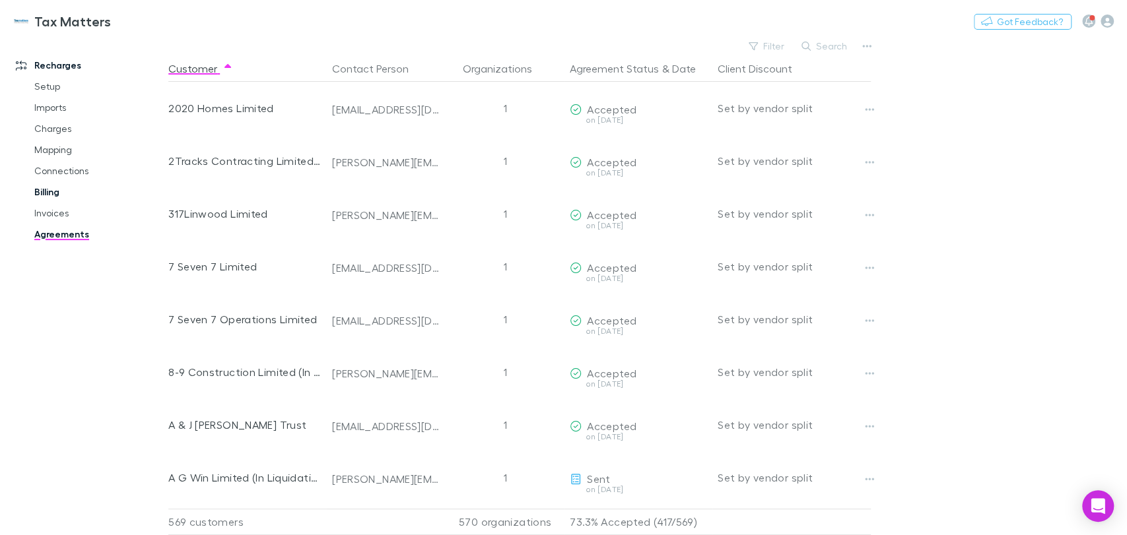
click at [46, 193] on link "Billing" at bounding box center [99, 191] width 157 height 21
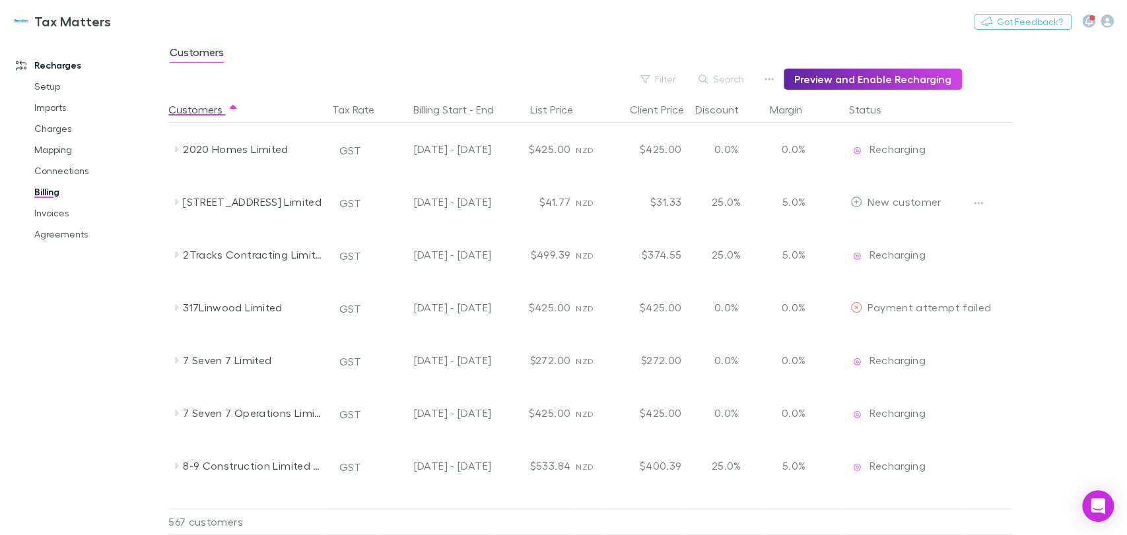
click at [52, 192] on link "Billing" at bounding box center [99, 191] width 157 height 21
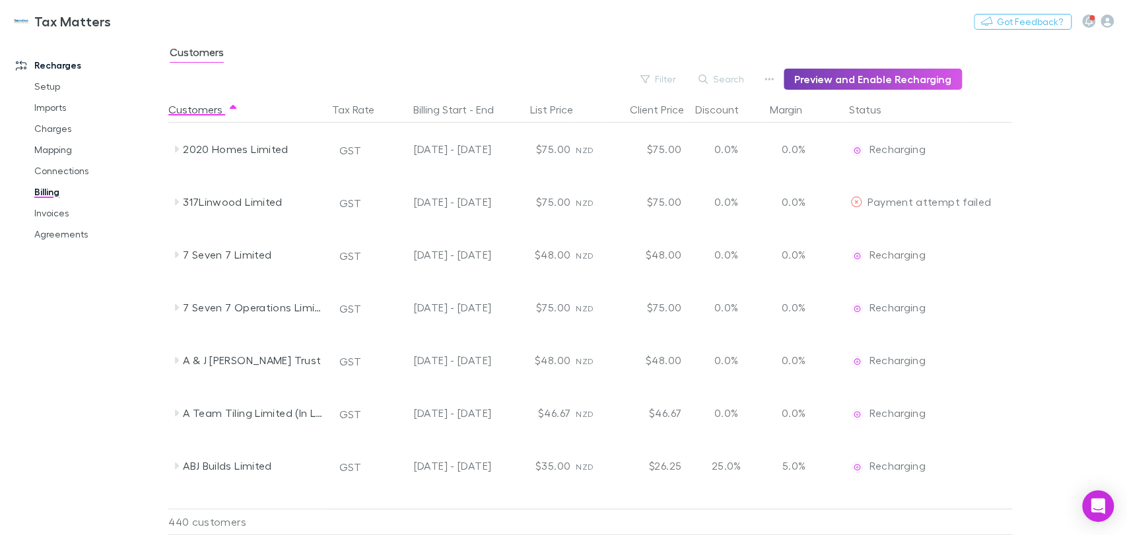
click at [824, 81] on button "Preview and Enable Recharging" at bounding box center [872, 79] width 178 height 21
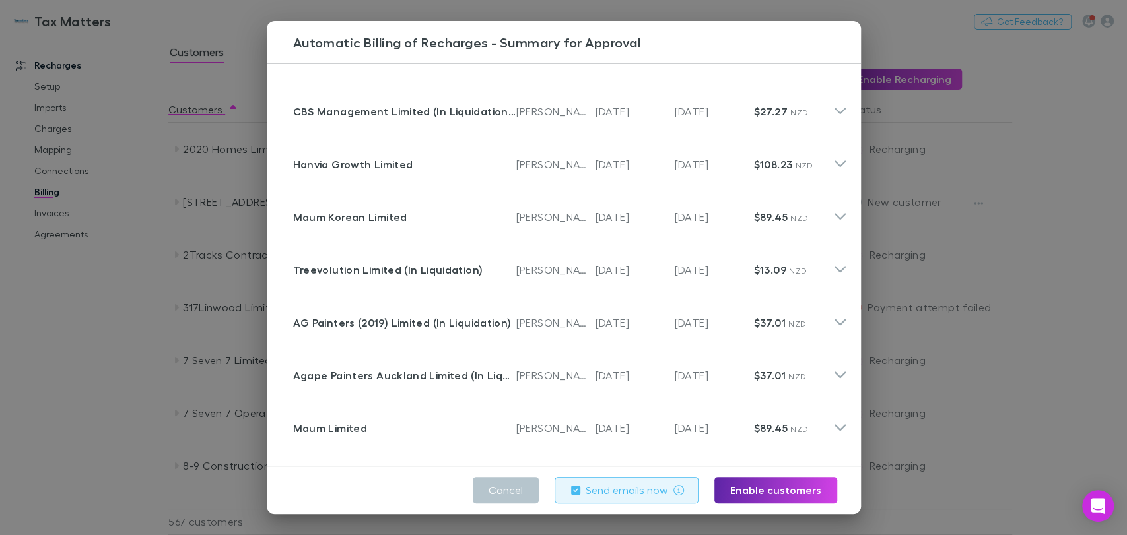
click at [646, 490] on label "Send emails now" at bounding box center [626, 490] width 82 height 16
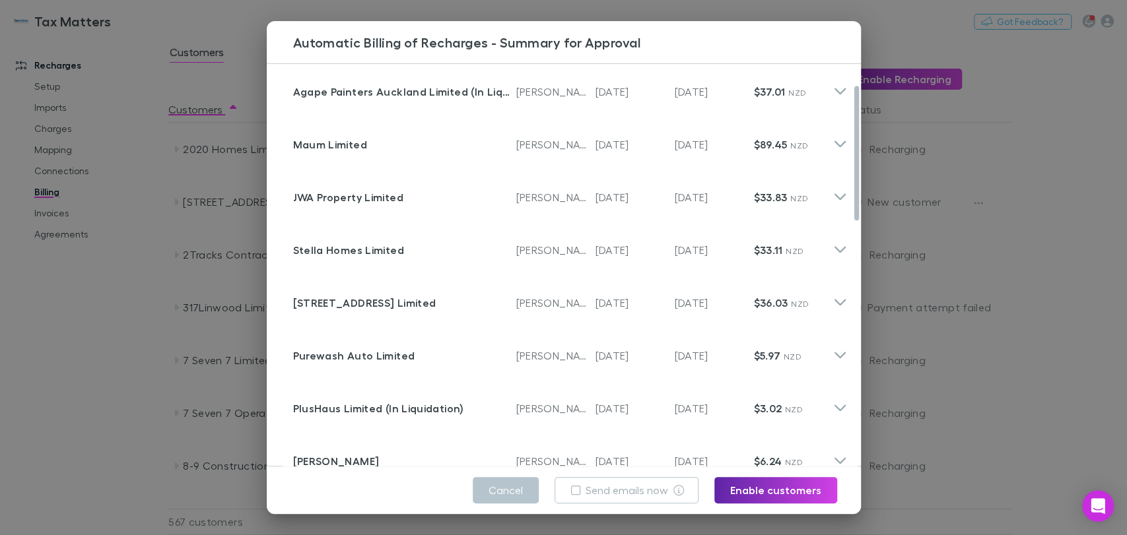
scroll to position [293, 0]
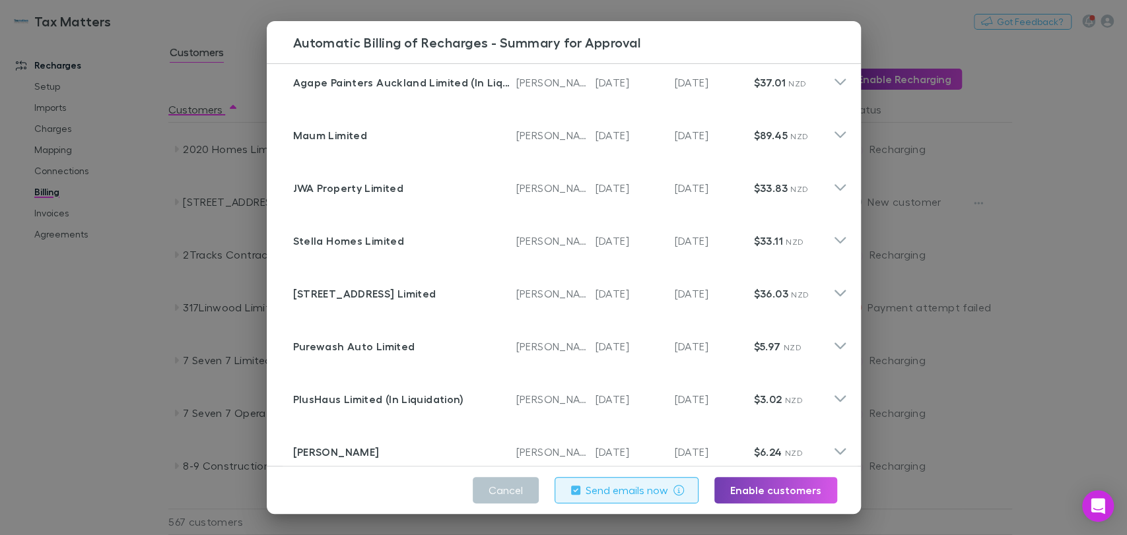
click at [755, 486] on button "Enable customers" at bounding box center [775, 490] width 123 height 26
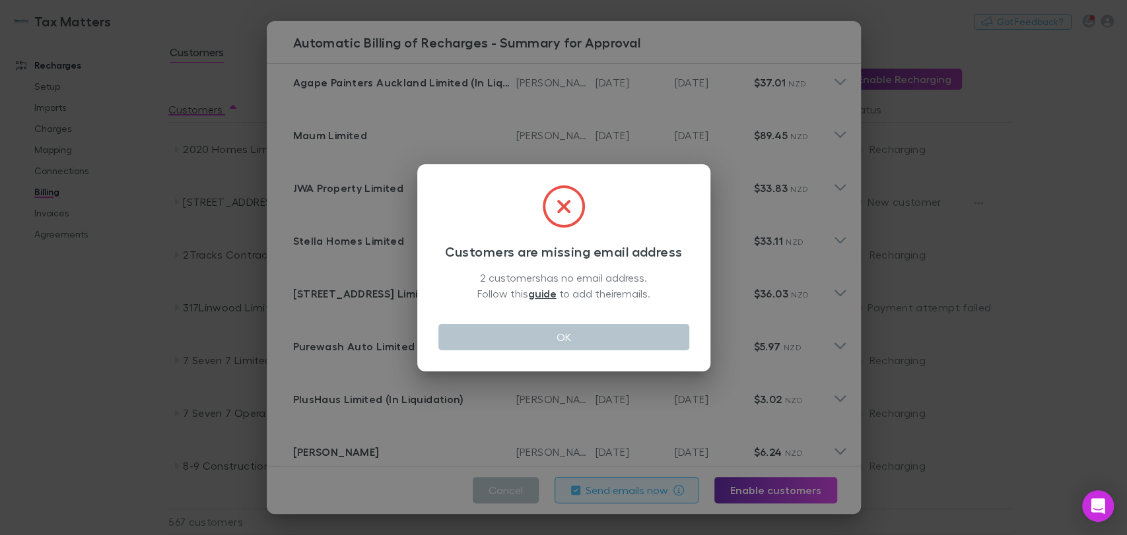
click at [561, 203] on icon at bounding box center [563, 206] width 42 height 42
click at [575, 341] on button "OK" at bounding box center [563, 337] width 251 height 26
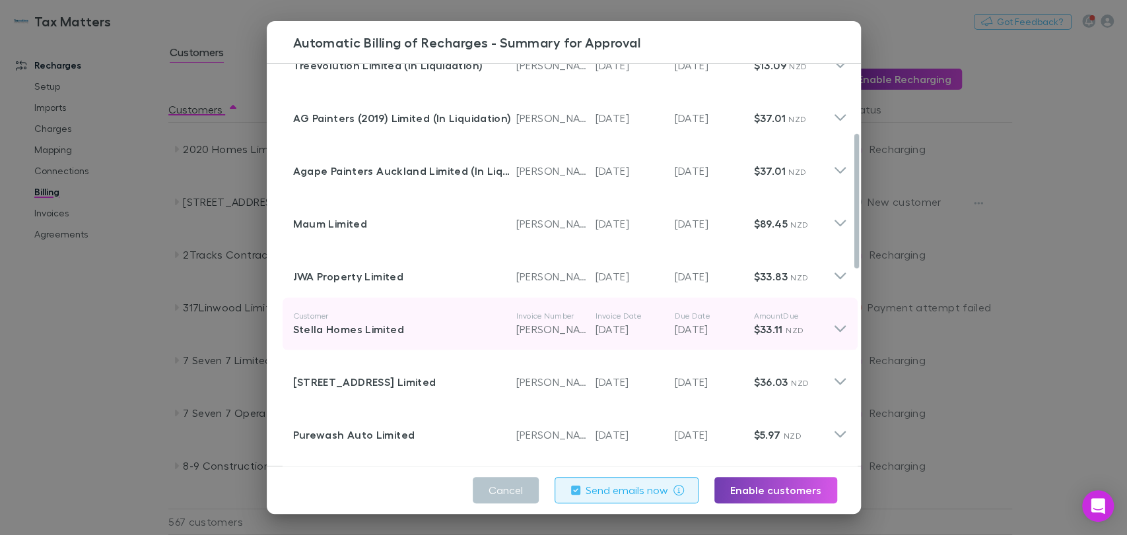
scroll to position [0, 0]
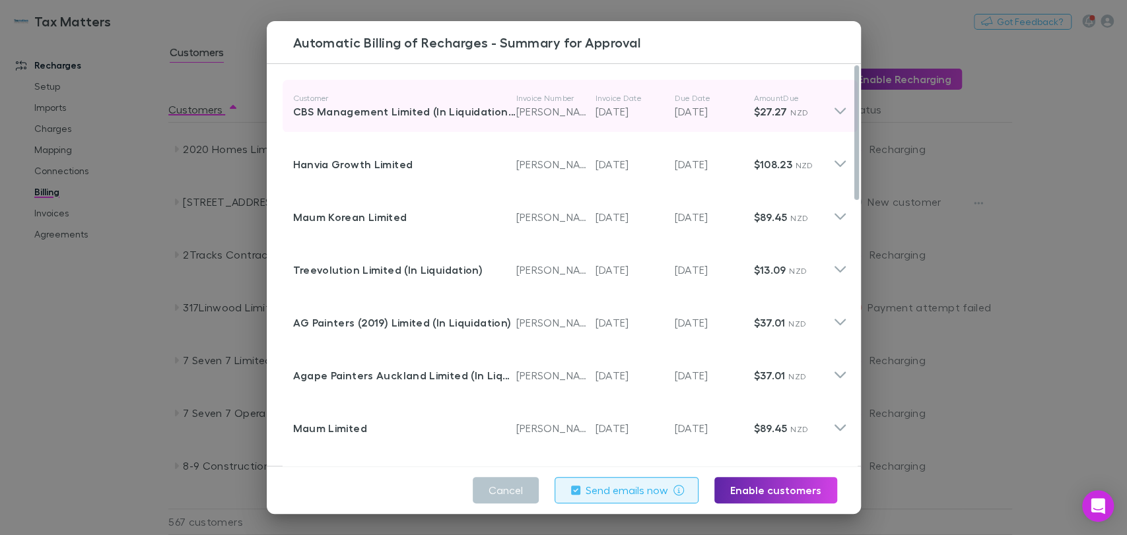
click at [834, 112] on icon at bounding box center [839, 111] width 11 height 7
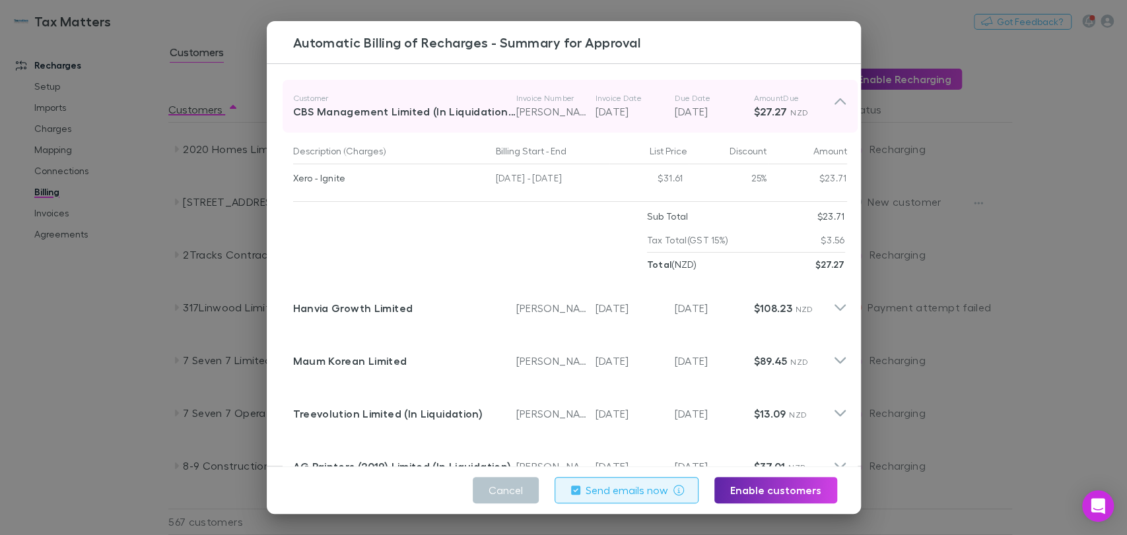
click at [833, 102] on icon at bounding box center [840, 106] width 14 height 26
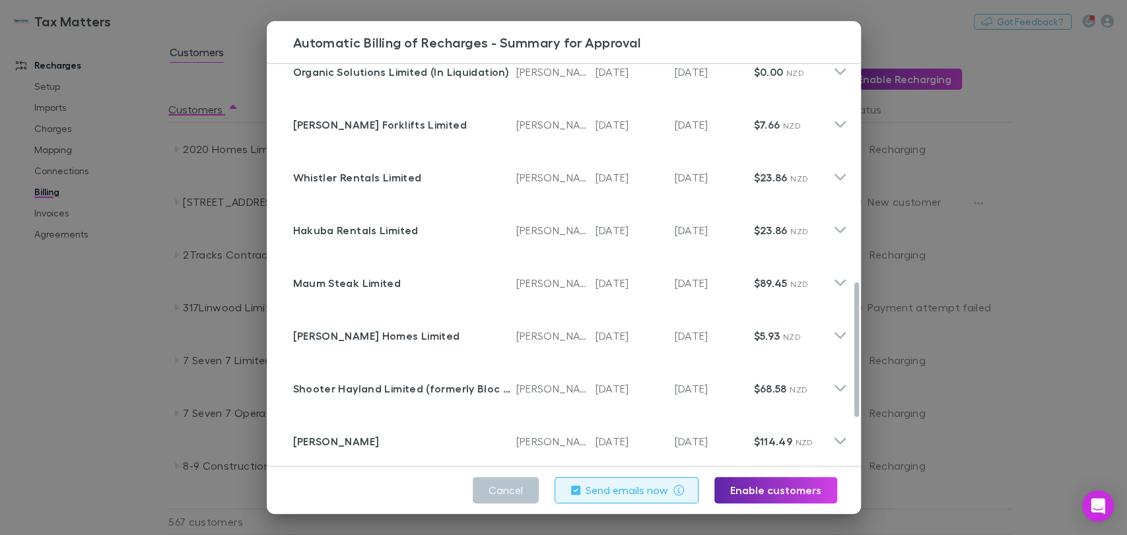
scroll to position [791, 0]
click at [770, 492] on button "Enable customers" at bounding box center [775, 490] width 123 height 26
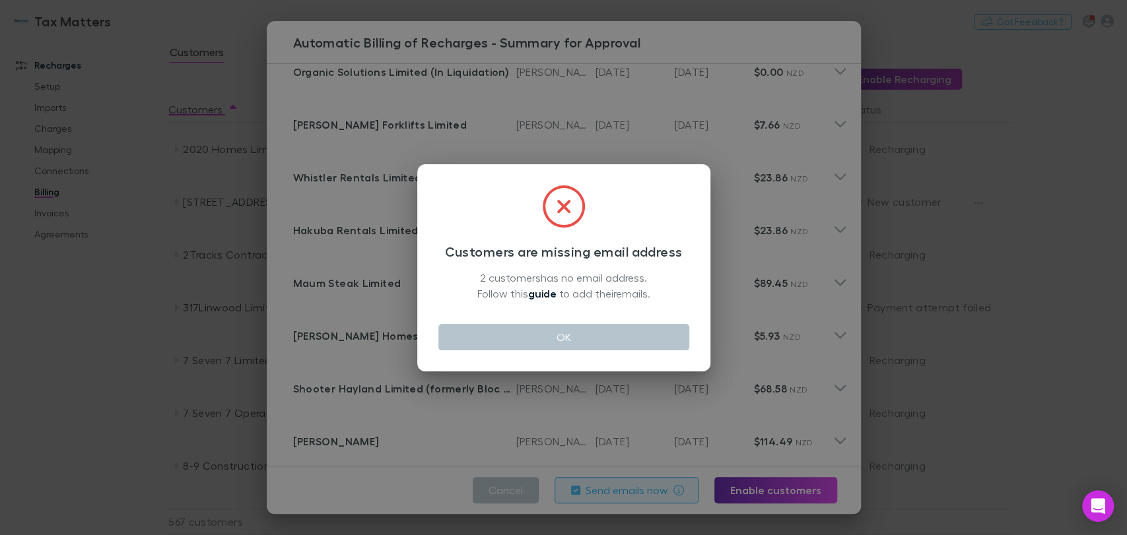
click at [546, 292] on link "guide" at bounding box center [542, 293] width 28 height 13
click at [588, 339] on button "OK" at bounding box center [563, 337] width 251 height 26
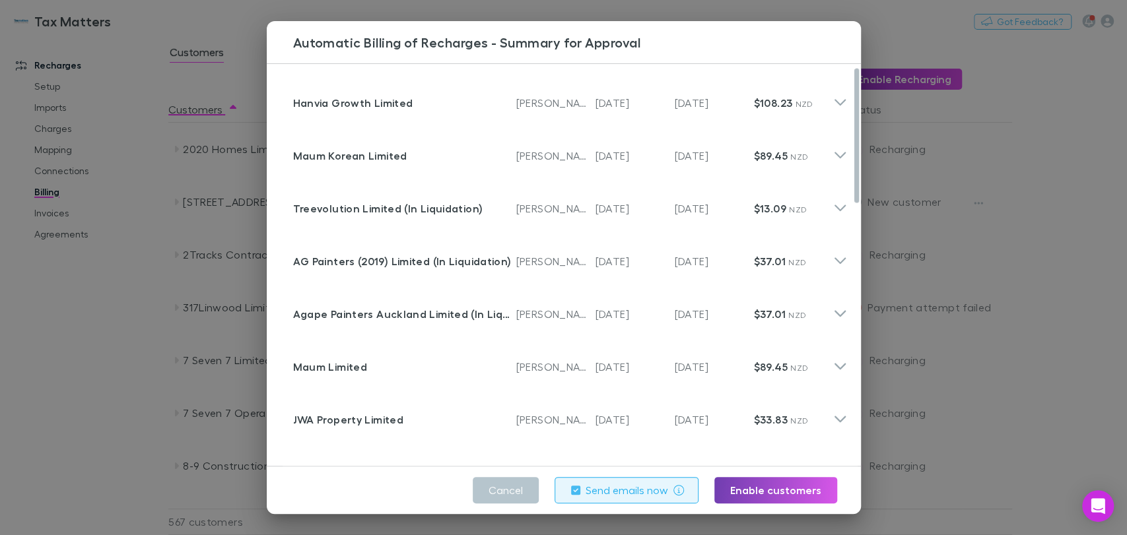
scroll to position [0, 0]
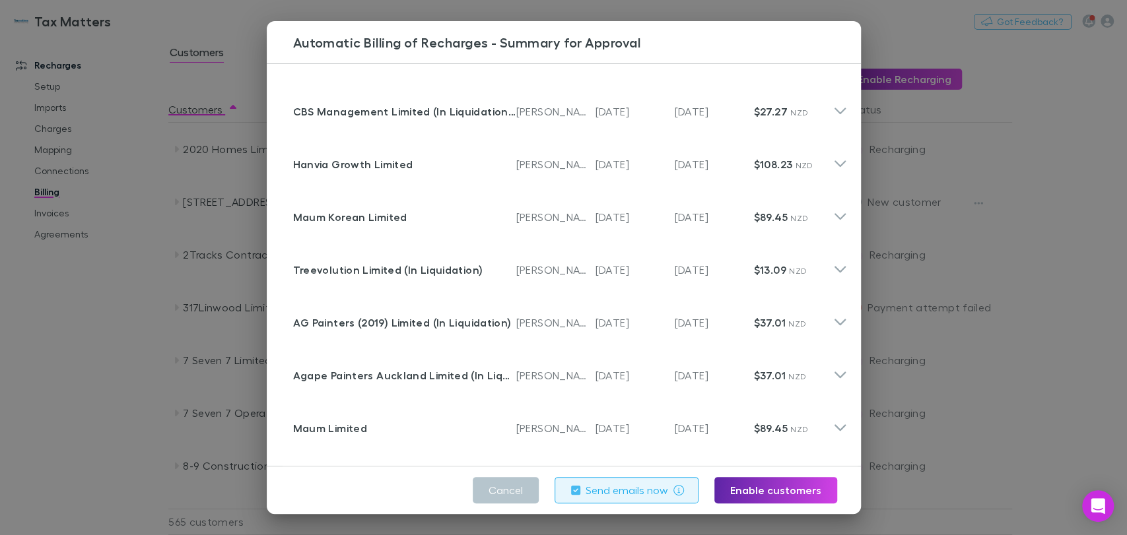
click at [158, 344] on div "Automatic Billing of Recharges - Summary for Approval Customer CBS Management L…" at bounding box center [563, 267] width 1127 height 535
click at [500, 490] on div "$533.84" at bounding box center [535, 466] width 79 height 53
click at [143, 211] on link "Invoices" at bounding box center [99, 213] width 157 height 21
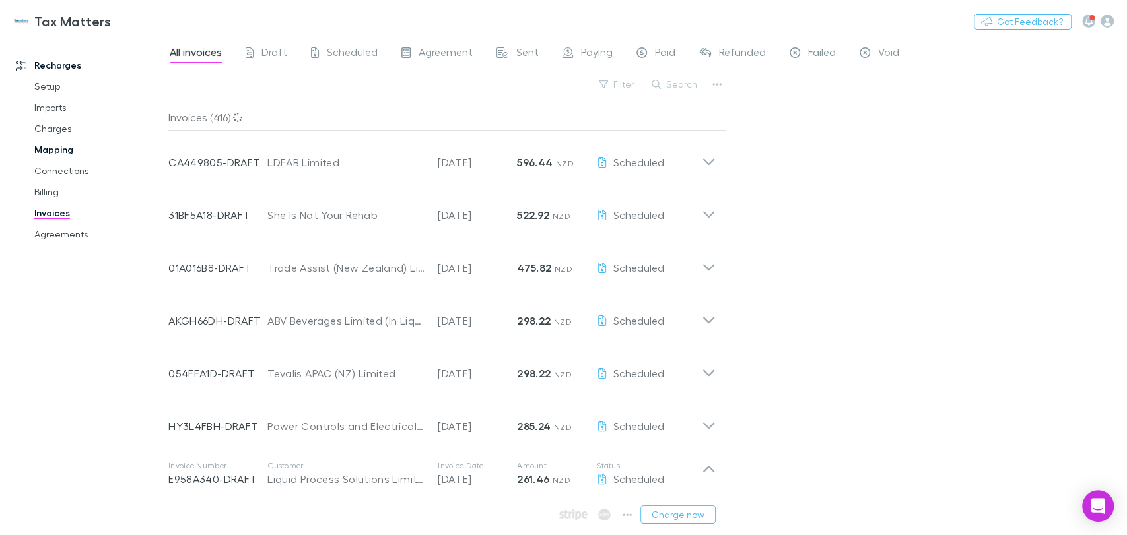
click at [67, 155] on link "Mapping" at bounding box center [99, 149] width 157 height 21
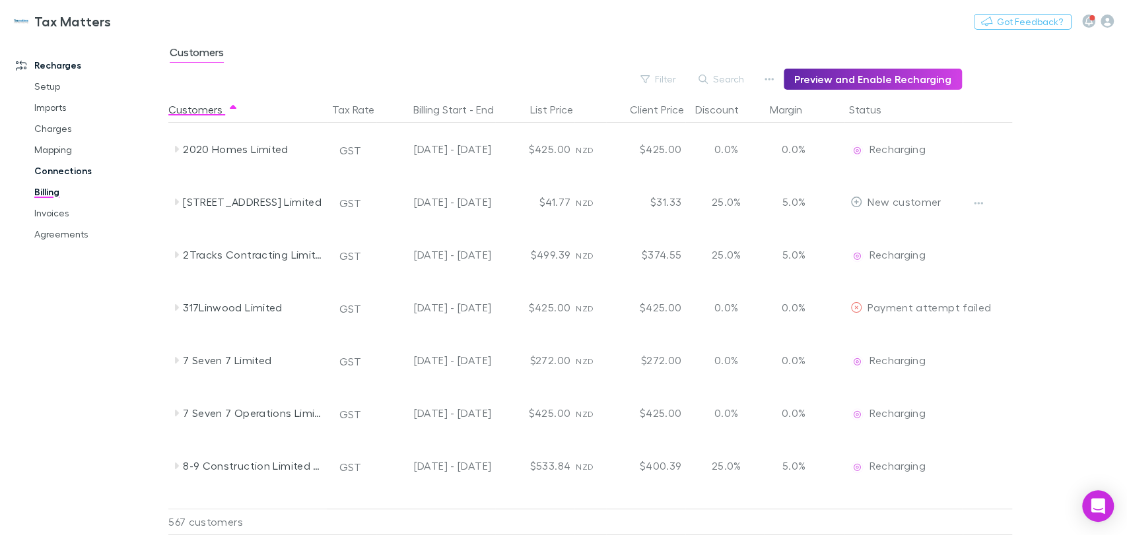
click at [74, 176] on link "Connections" at bounding box center [99, 170] width 157 height 21
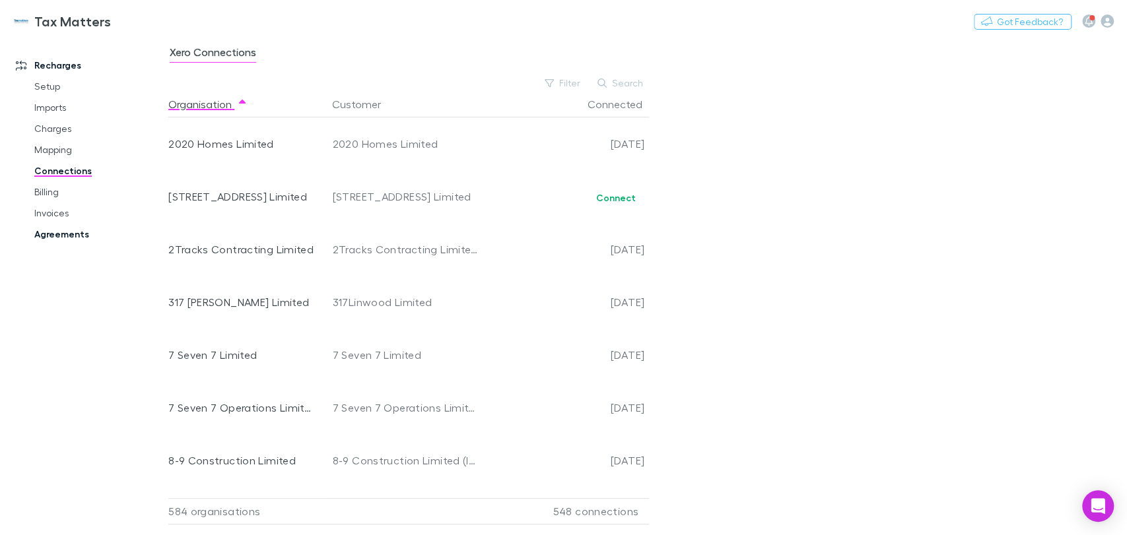
click at [37, 238] on link "Agreements" at bounding box center [99, 234] width 157 height 21
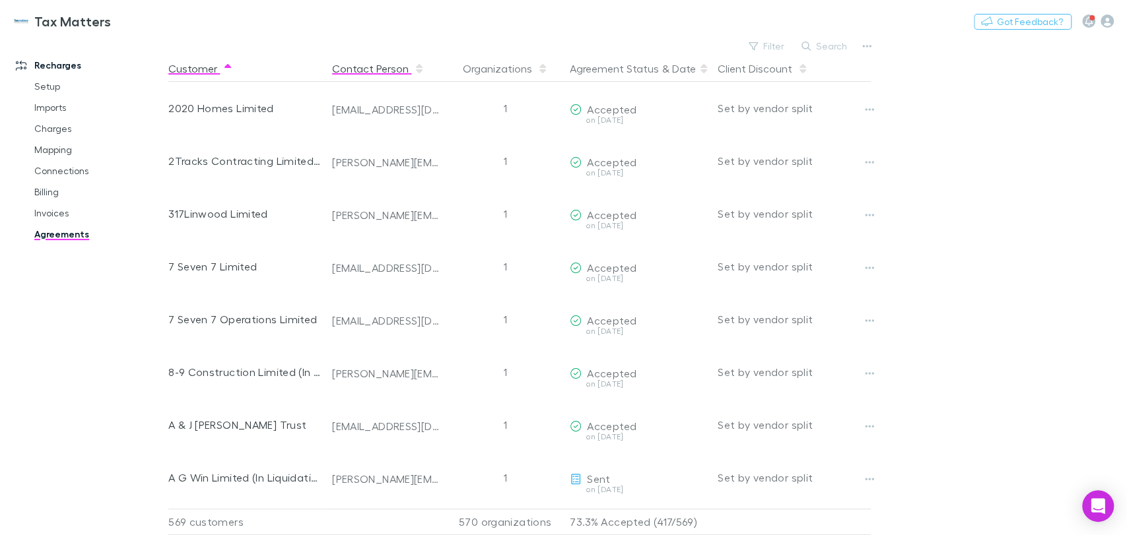
click at [372, 69] on button "Contact Person" at bounding box center [378, 68] width 92 height 26
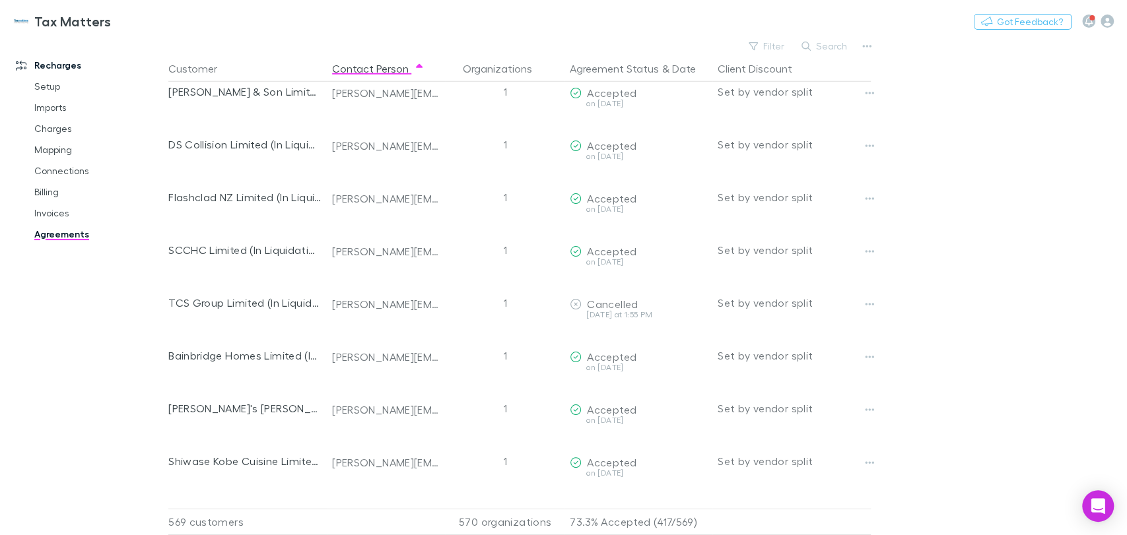
scroll to position [5966, 0]
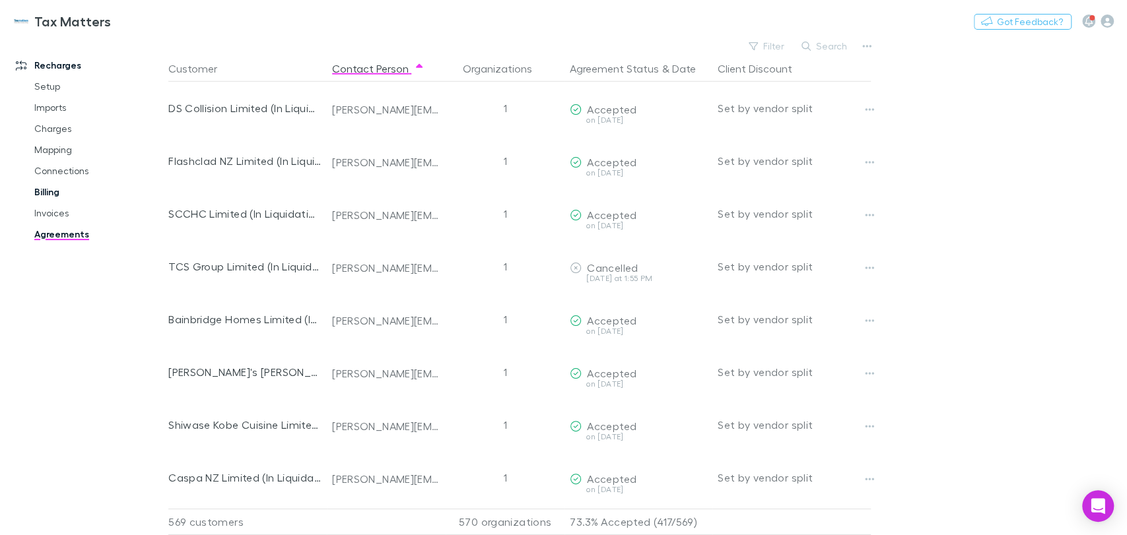
click at [44, 201] on link "Billing" at bounding box center [99, 191] width 157 height 21
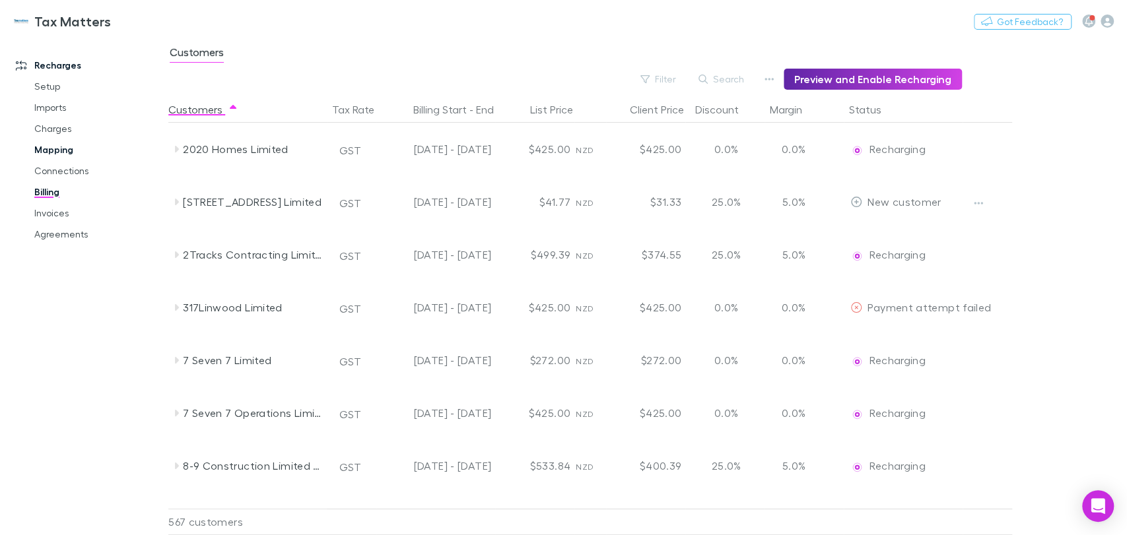
click at [64, 146] on link "Mapping" at bounding box center [99, 149] width 157 height 21
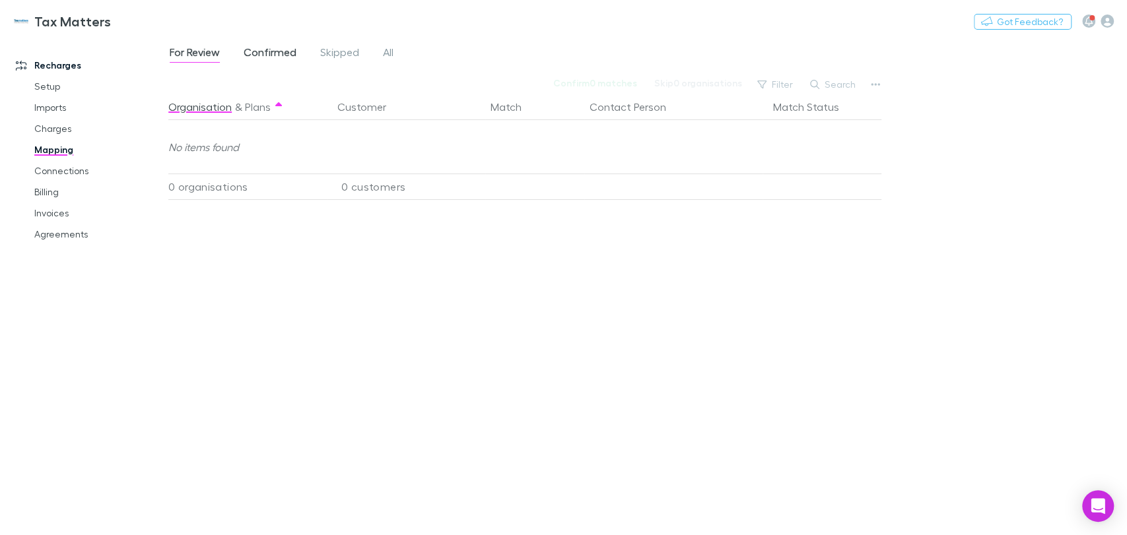
click at [280, 53] on span "Confirmed" at bounding box center [270, 54] width 53 height 17
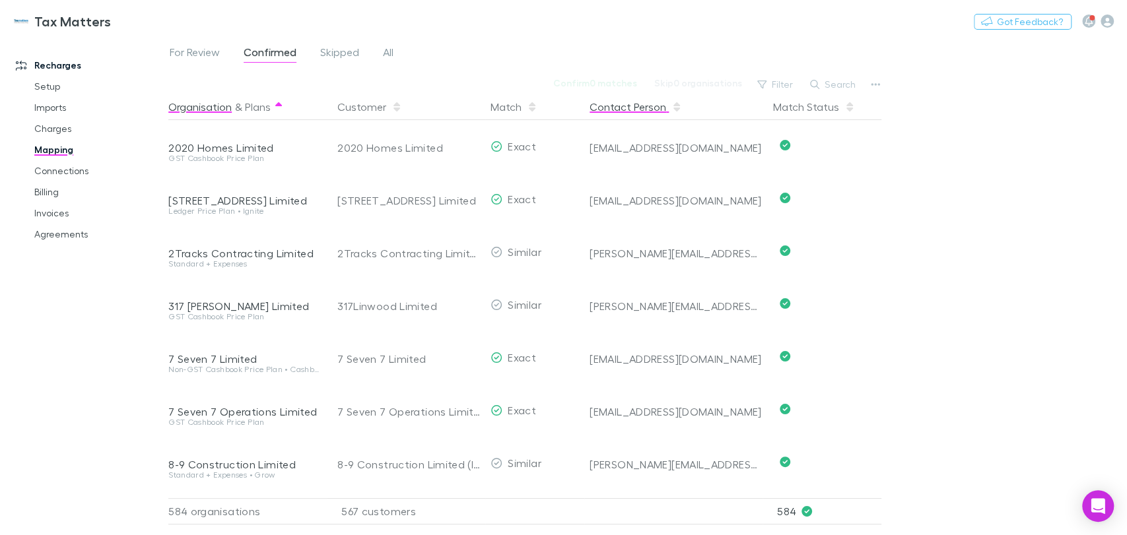
click at [647, 108] on button "Contact Person" at bounding box center [635, 107] width 92 height 26
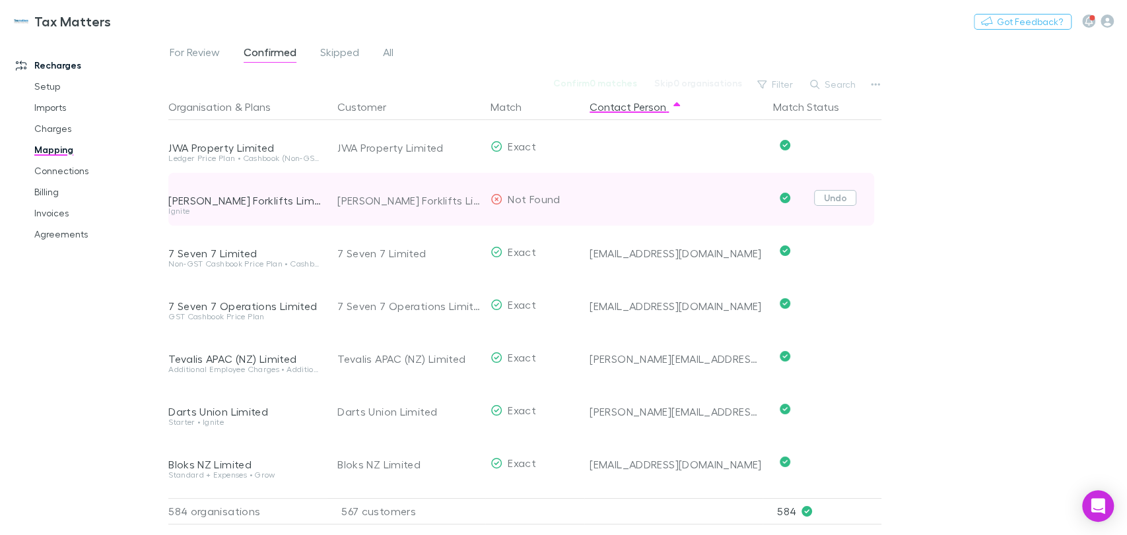
click at [848, 197] on button "Undo" at bounding box center [835, 198] width 42 height 16
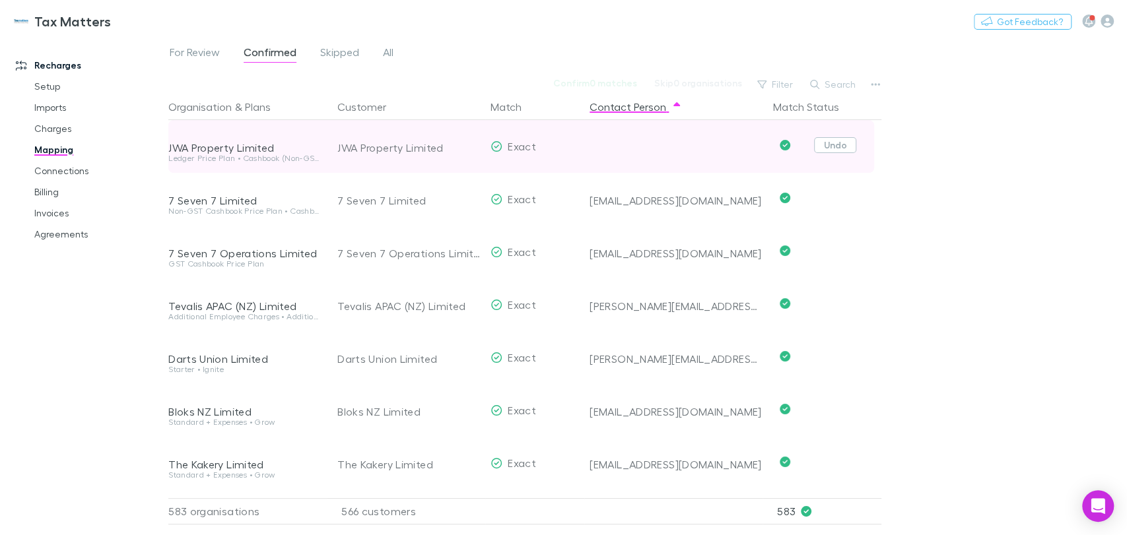
click at [848, 143] on button "Undo" at bounding box center [835, 145] width 42 height 16
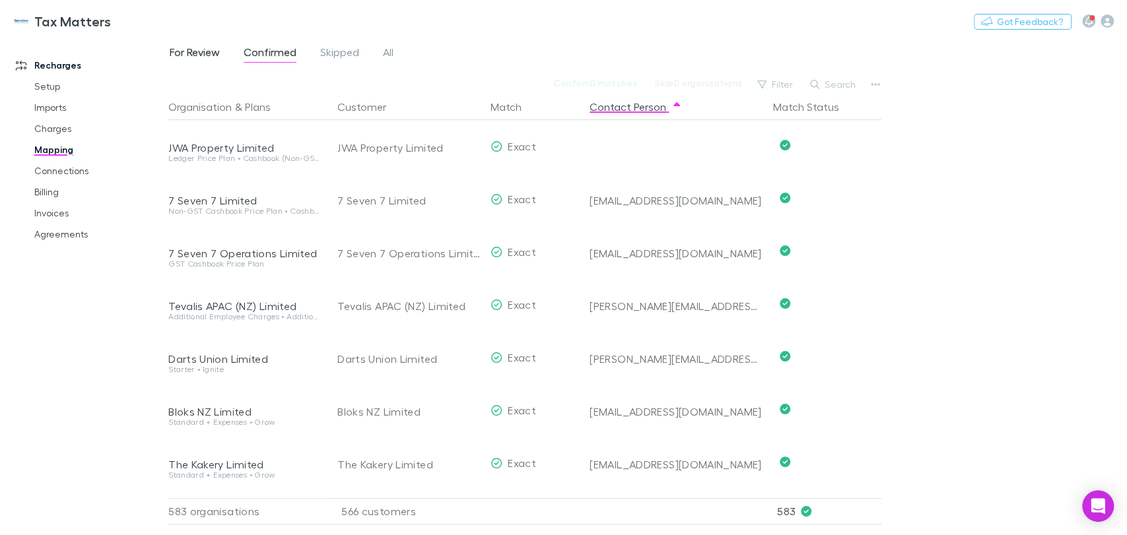
click at [214, 51] on span "For Review" at bounding box center [195, 54] width 50 height 17
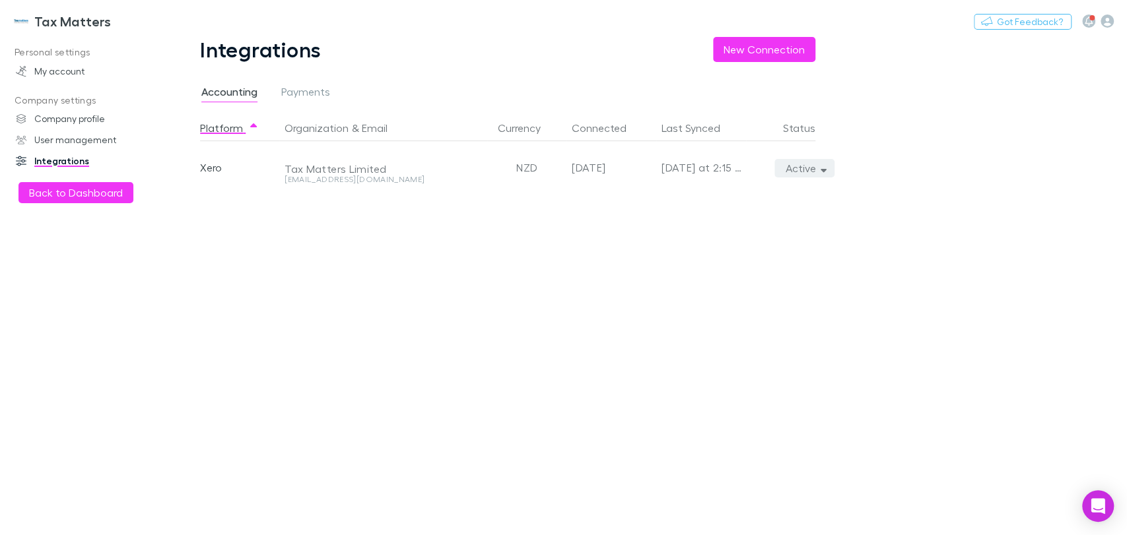
click at [824, 172] on icon "button" at bounding box center [823, 168] width 6 height 9
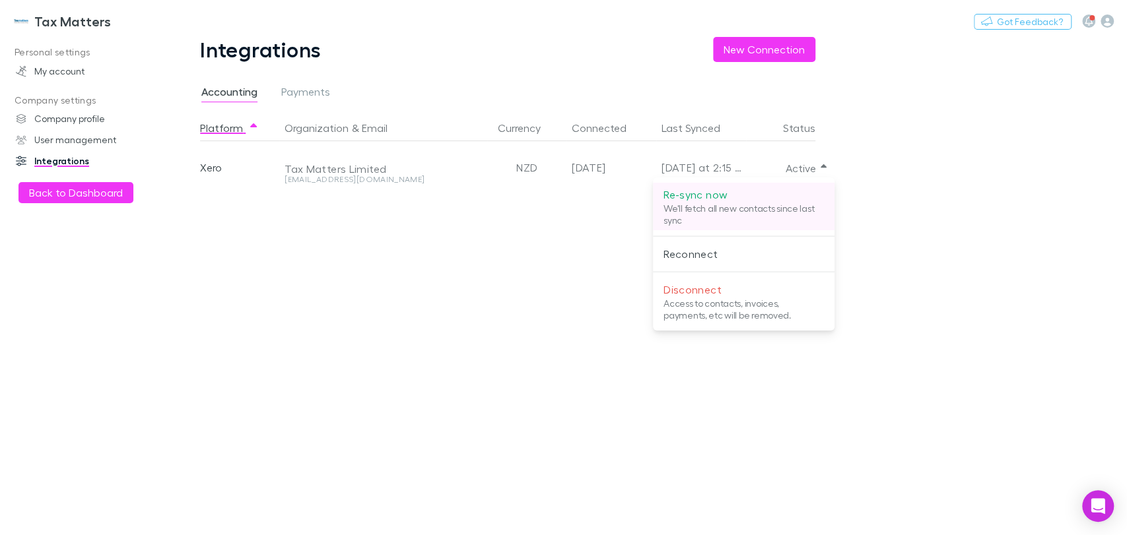
click at [684, 194] on p "Re-sync now" at bounding box center [743, 195] width 160 height 16
click at [680, 197] on p "Re-sync now" at bounding box center [743, 195] width 160 height 16
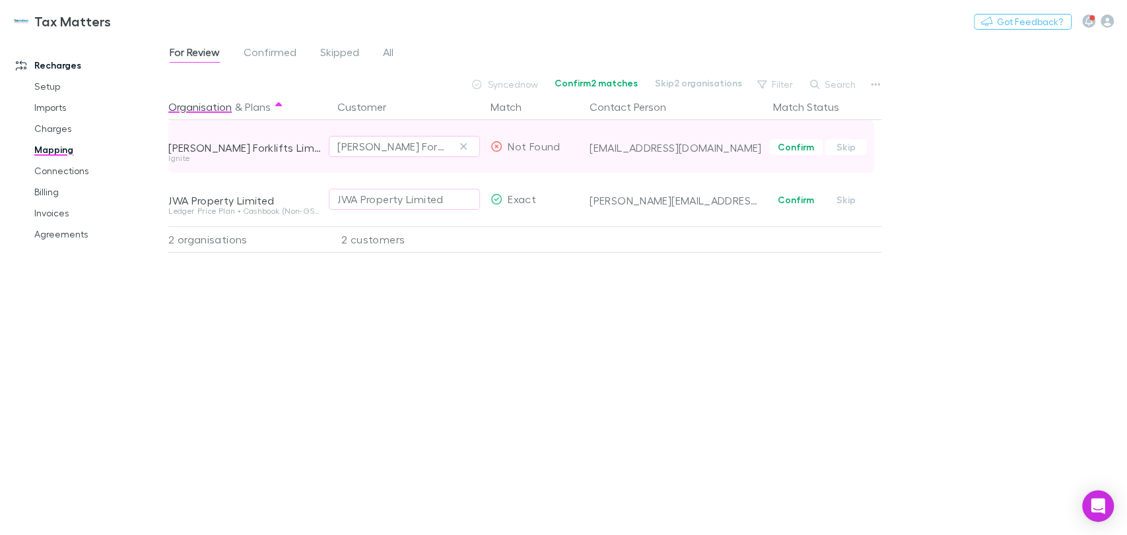
click at [792, 136] on span "Confirm Skip" at bounding box center [825, 146] width 114 height 53
click at [792, 147] on button "Confirm" at bounding box center [795, 147] width 53 height 16
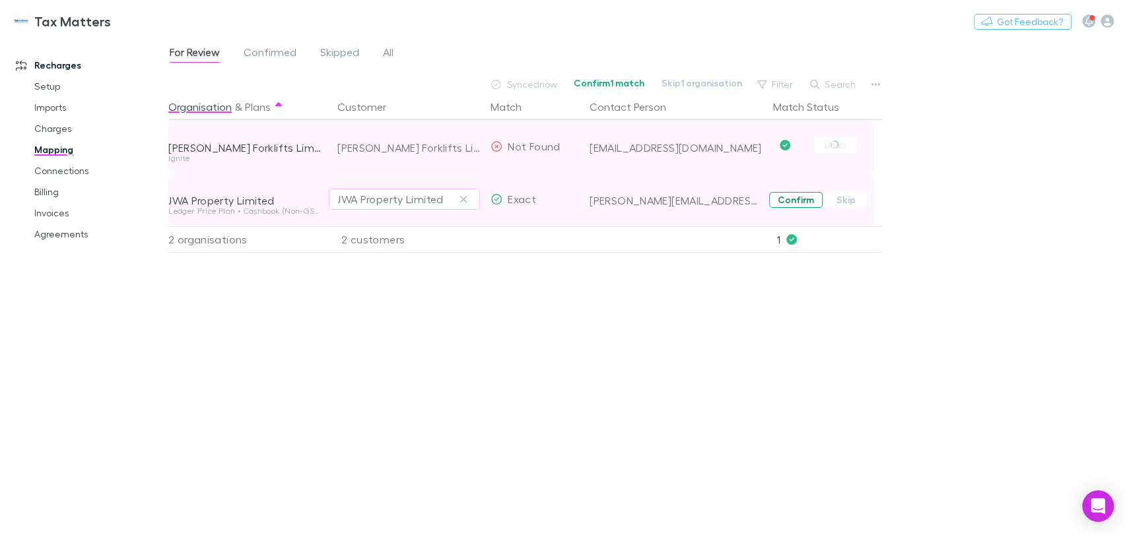
click at [806, 201] on button "Confirm" at bounding box center [795, 200] width 53 height 16
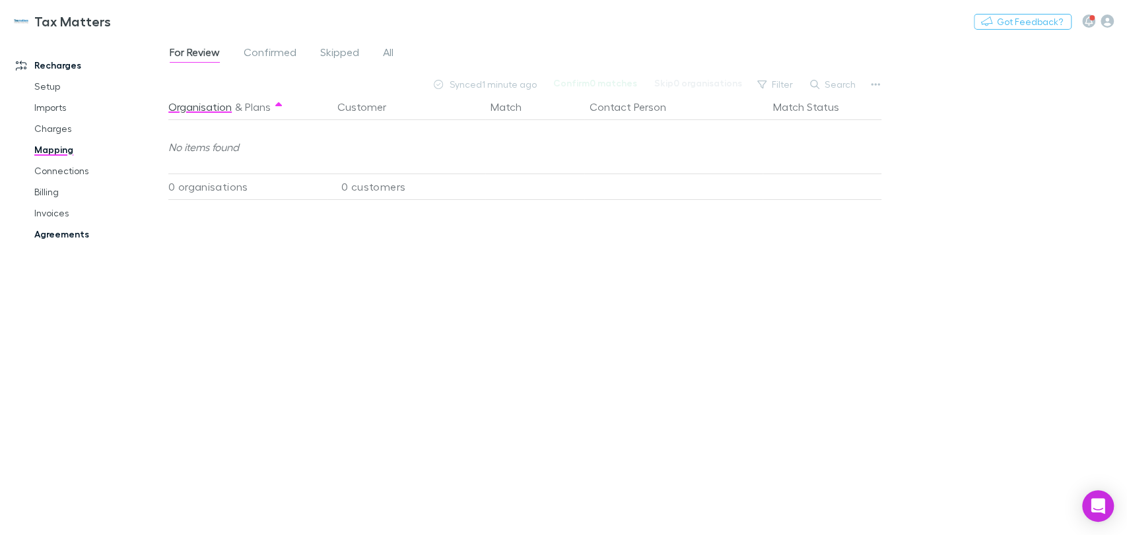
click at [64, 236] on link "Agreements" at bounding box center [99, 234] width 157 height 21
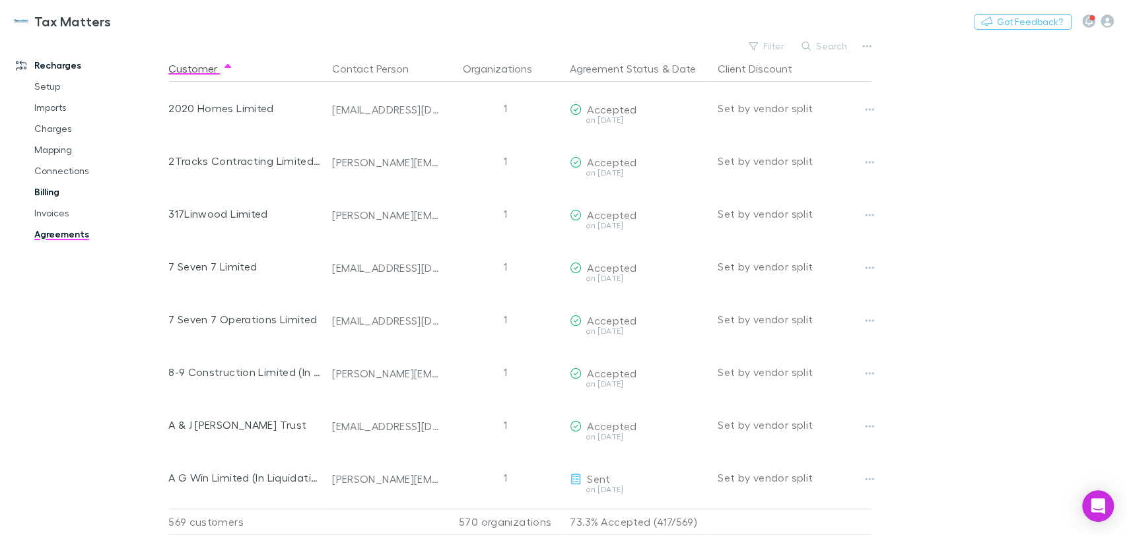
click at [48, 185] on link "Billing" at bounding box center [99, 191] width 157 height 21
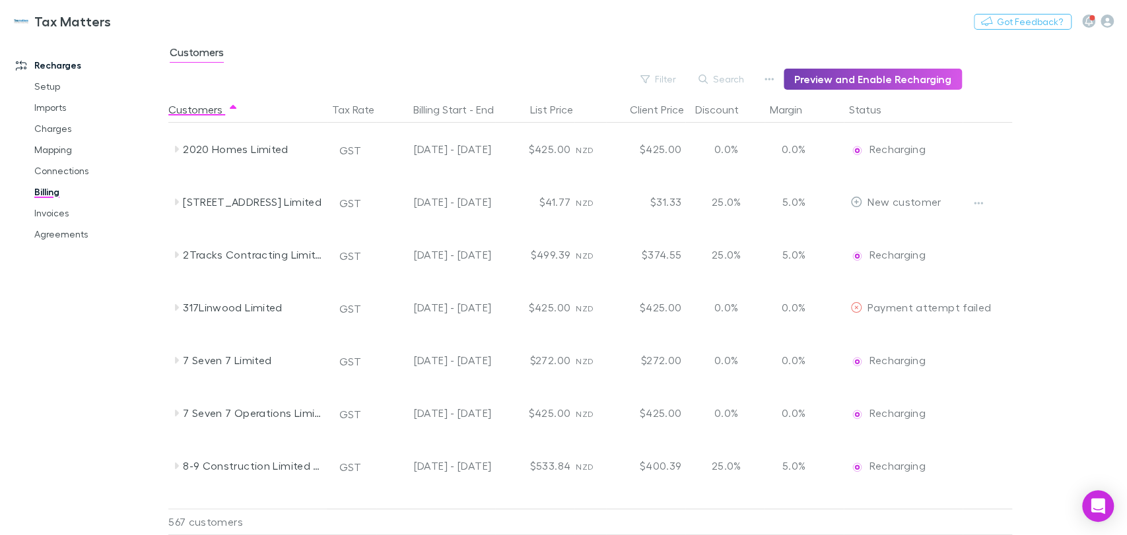
click at [849, 81] on button "Preview and Enable Recharging" at bounding box center [872, 79] width 178 height 21
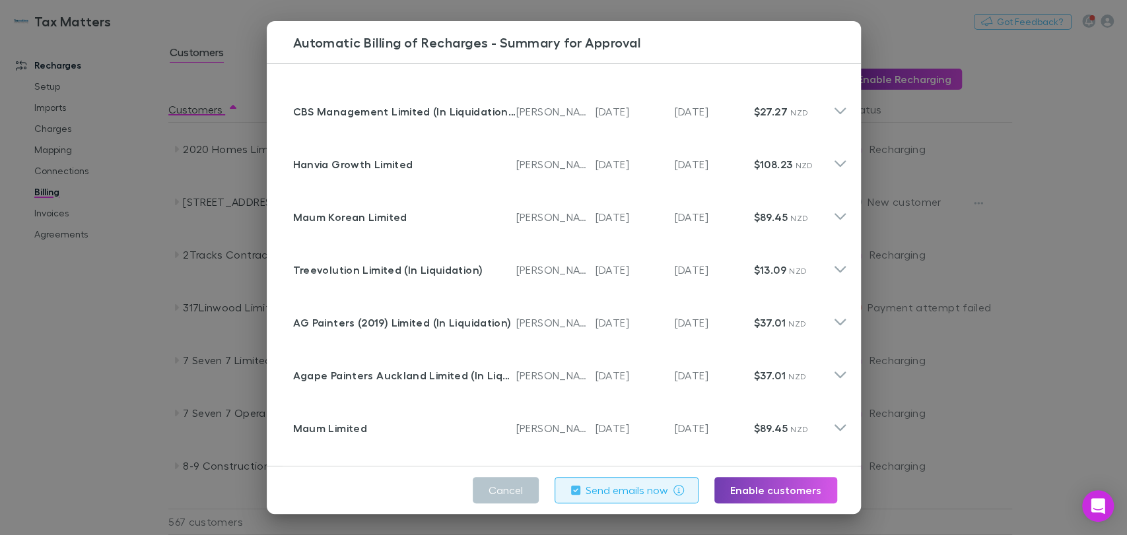
click at [740, 484] on button "Enable customers" at bounding box center [775, 490] width 123 height 26
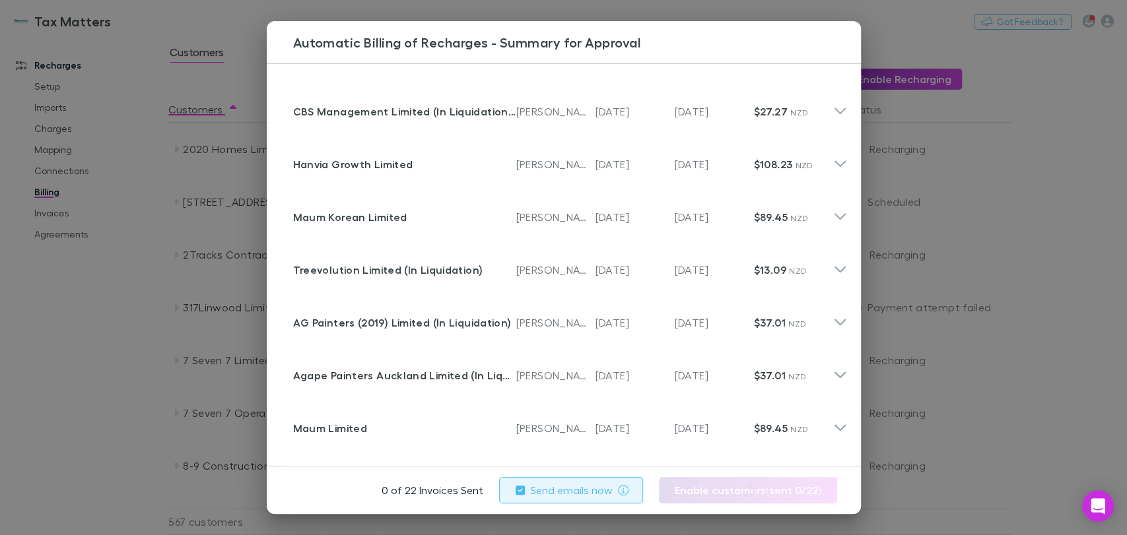
click at [574, 490] on label "Send emails now" at bounding box center [571, 490] width 82 height 16
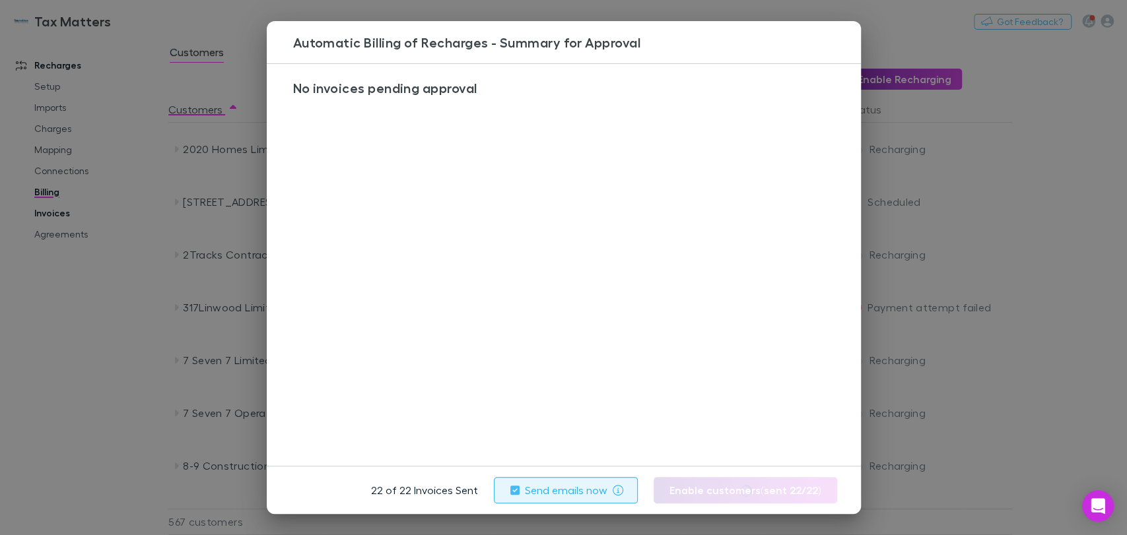
click at [983, 151] on div "Automatic Billing of Recharges - Summary for Approval No invoices pending appro…" at bounding box center [563, 267] width 1127 height 535
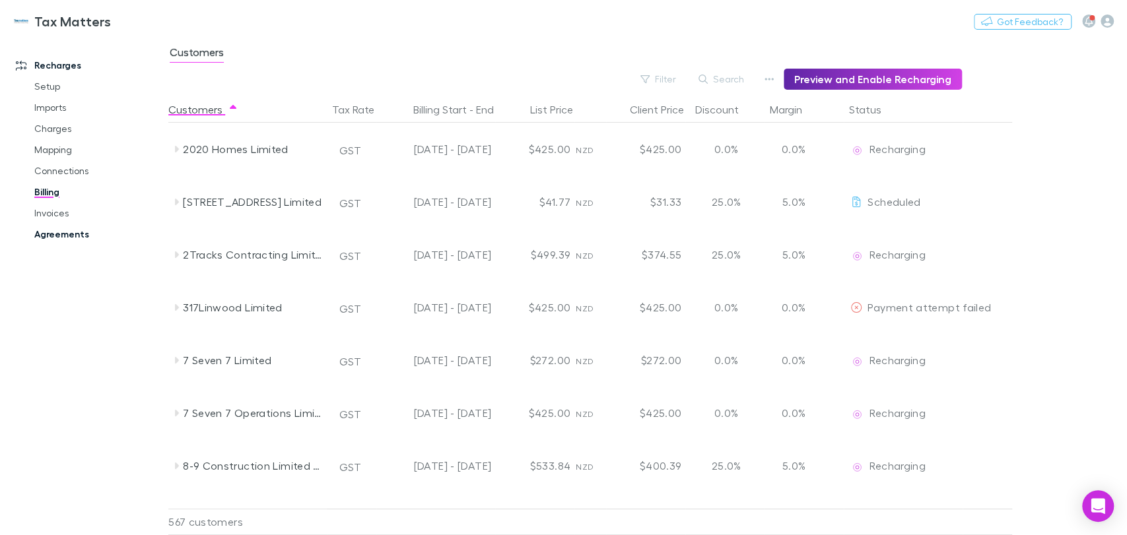
click at [79, 240] on link "Agreements" at bounding box center [99, 234] width 157 height 21
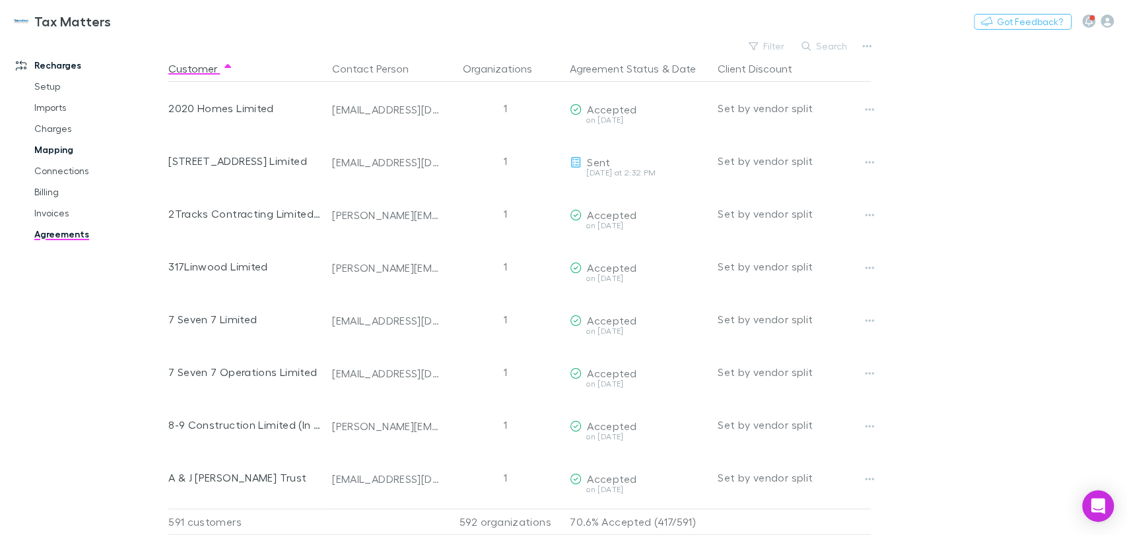
click at [65, 148] on link "Mapping" at bounding box center [99, 149] width 157 height 21
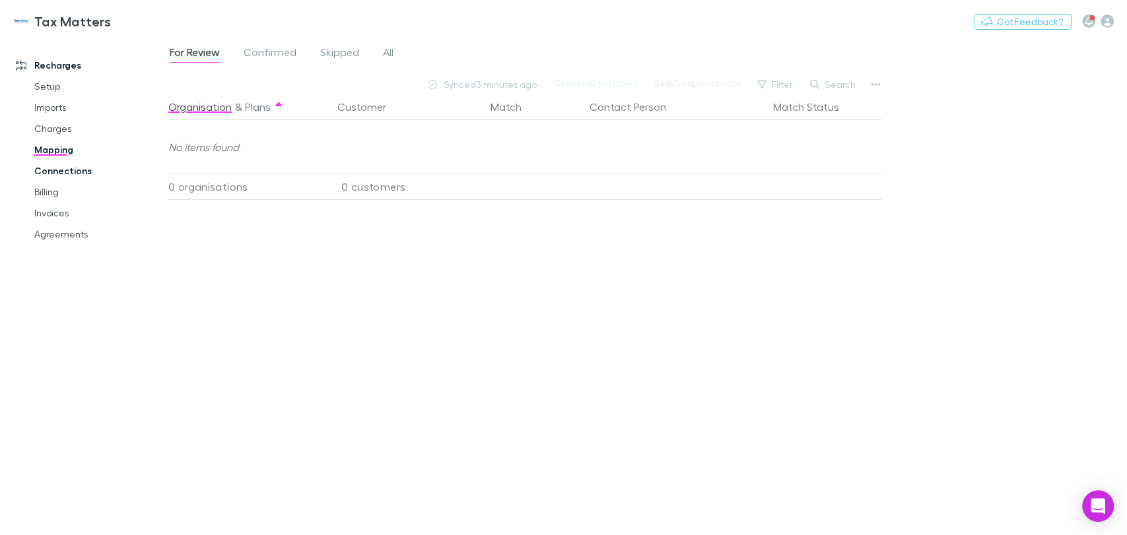
click at [69, 173] on link "Connections" at bounding box center [99, 170] width 157 height 21
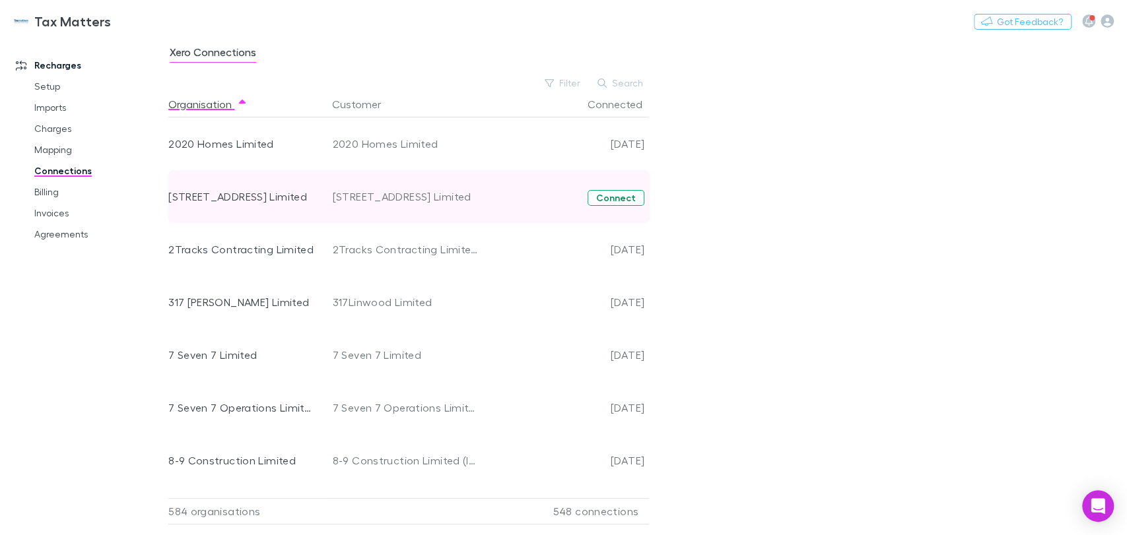
click at [610, 199] on button "Connect" at bounding box center [615, 198] width 57 height 16
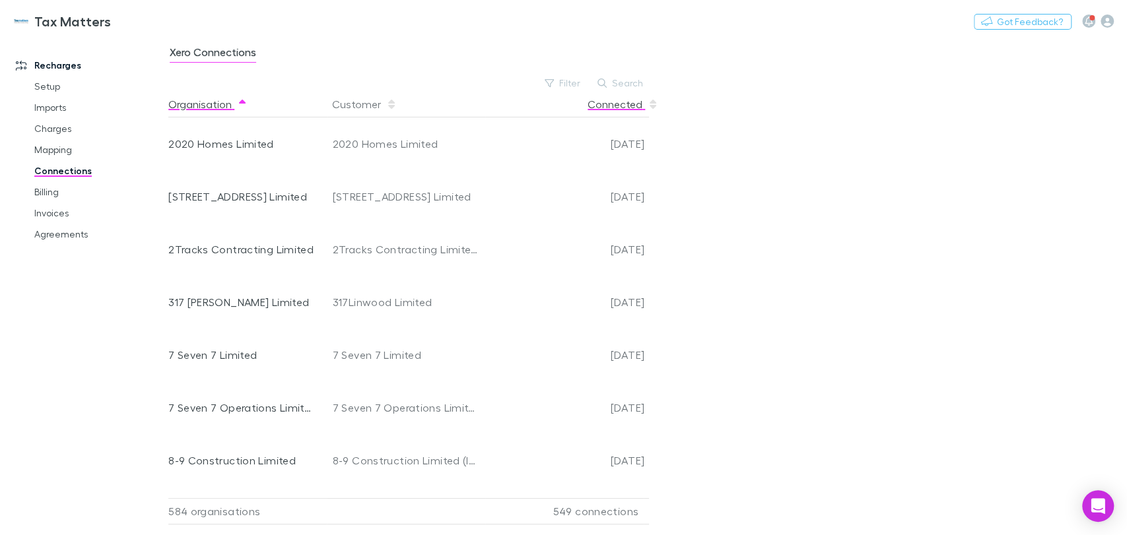
click at [617, 107] on button "Connected" at bounding box center [622, 104] width 71 height 26
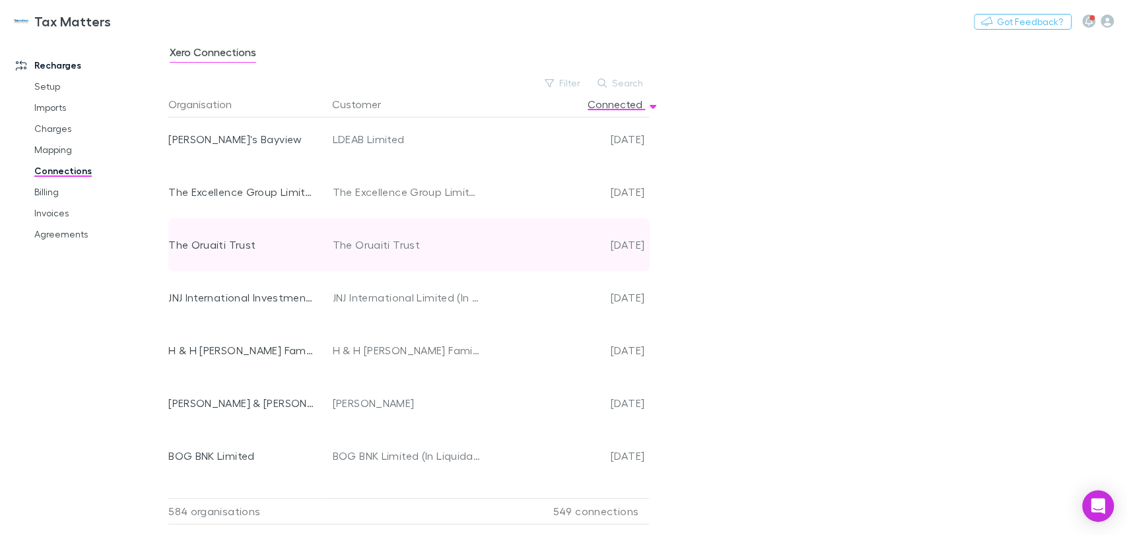
scroll to position [3800, 0]
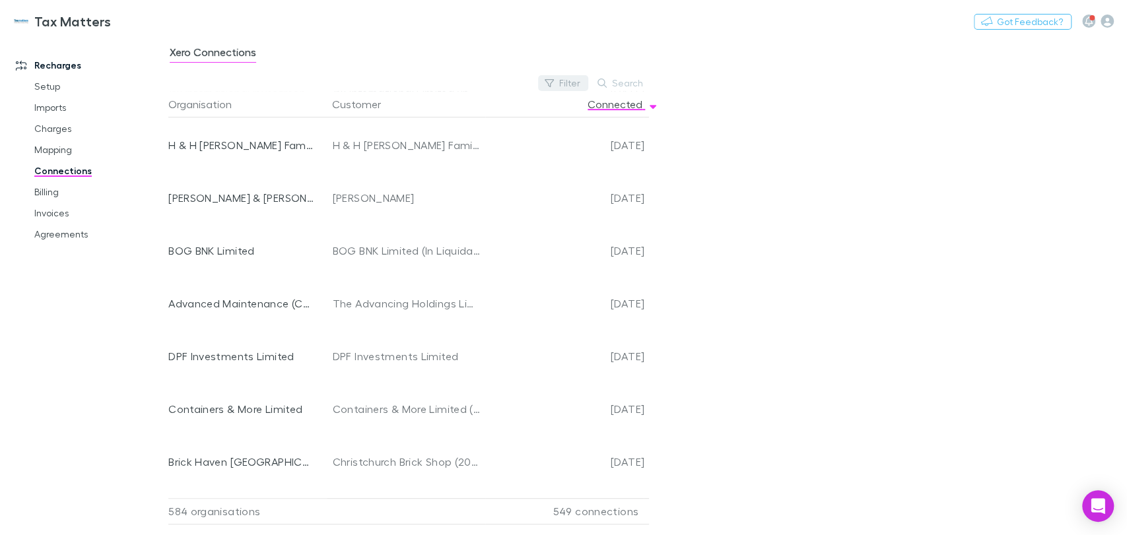
click at [565, 86] on button "Filter" at bounding box center [563, 83] width 50 height 16
click at [395, 183] on li "No" at bounding box center [475, 190] width 230 height 21
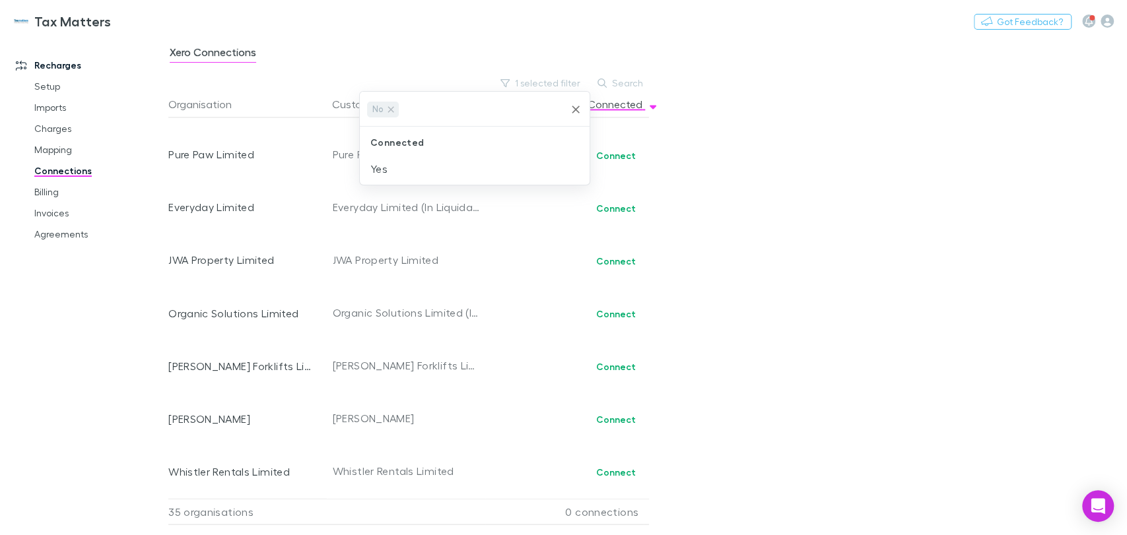
scroll to position [1468, 0]
click at [534, 313] on div at bounding box center [563, 267] width 1127 height 535
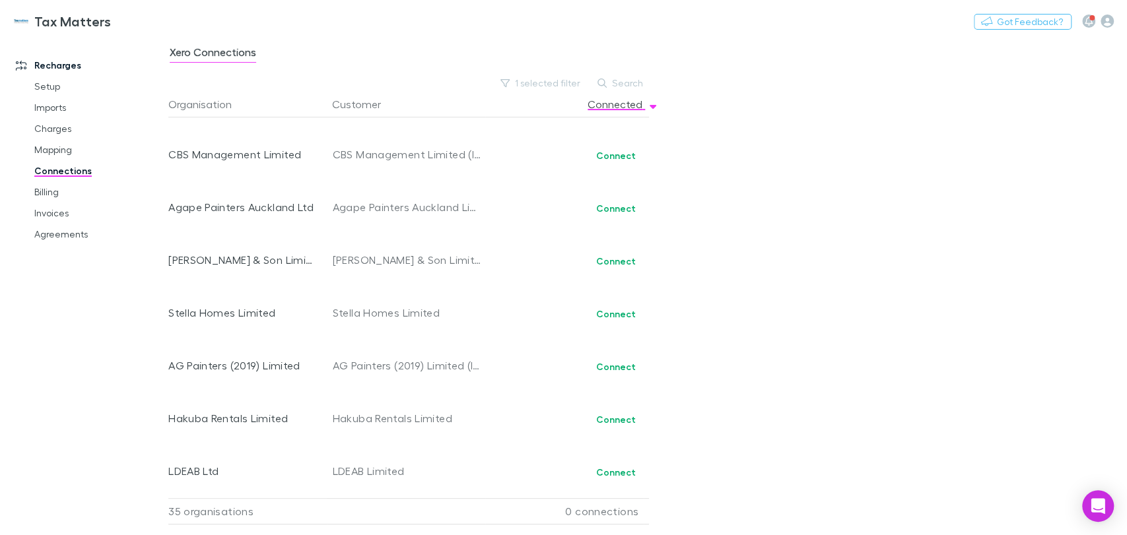
scroll to position [0, 0]
